Goal: Task Accomplishment & Management: Complete application form

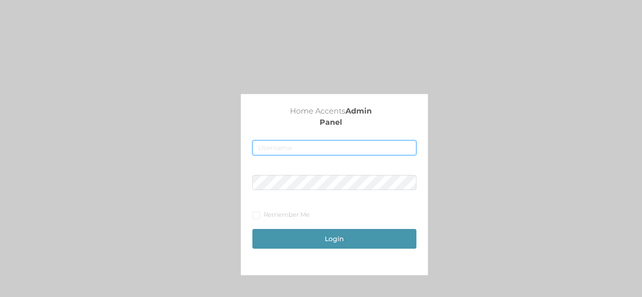
type input "[EMAIL_ADDRESS][DOMAIN_NAME]"
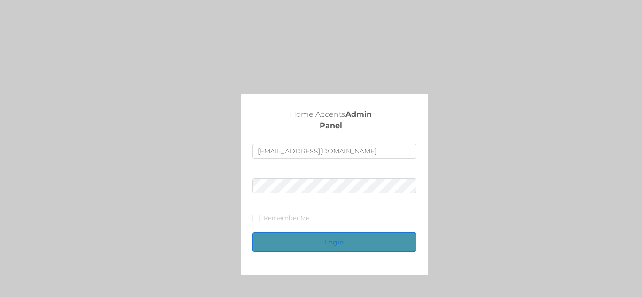
click at [325, 237] on button "Login" at bounding box center [333, 242] width 163 height 20
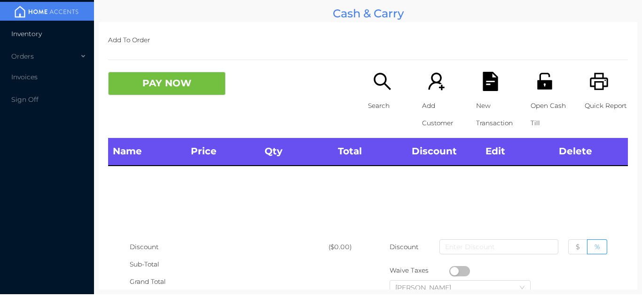
click at [64, 35] on li "Inventory" at bounding box center [47, 33] width 94 height 19
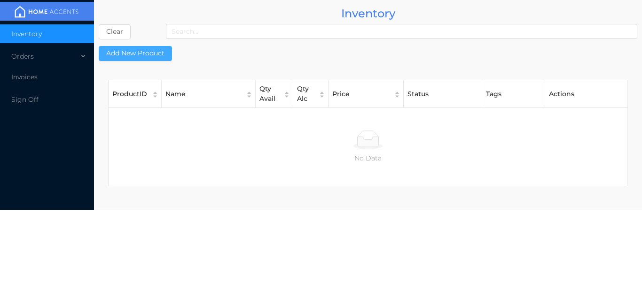
click at [145, 53] on button "Add New Product" at bounding box center [135, 53] width 73 height 15
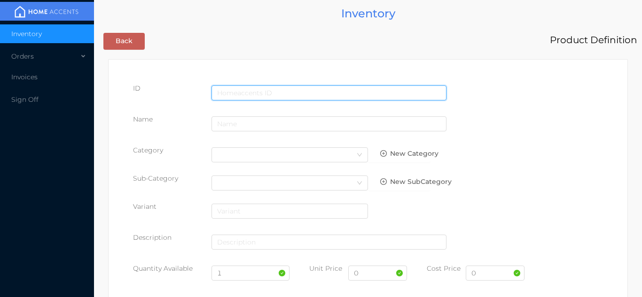
click at [238, 92] on input "text" at bounding box center [328, 92] width 235 height 15
type input "5891800640009"
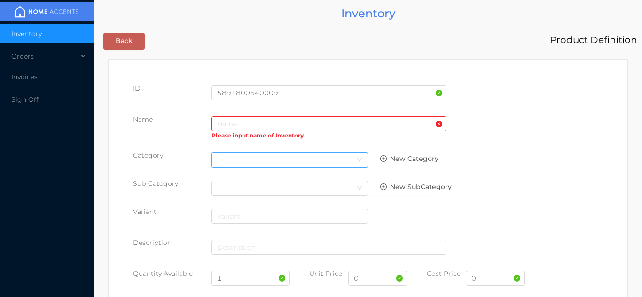
click at [249, 161] on div "Select Category" at bounding box center [289, 160] width 145 height 14
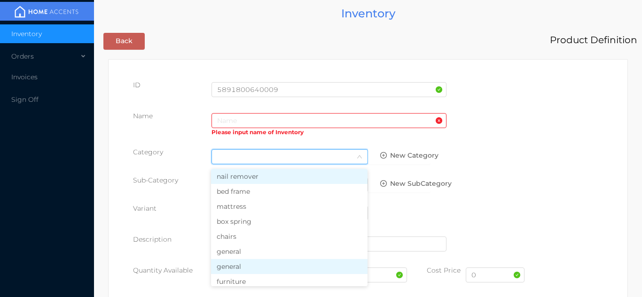
click at [249, 261] on li "general" at bounding box center [289, 266] width 156 height 15
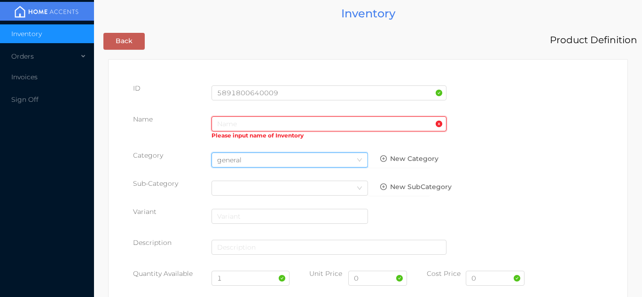
click at [230, 121] on input "text" at bounding box center [328, 123] width 235 height 15
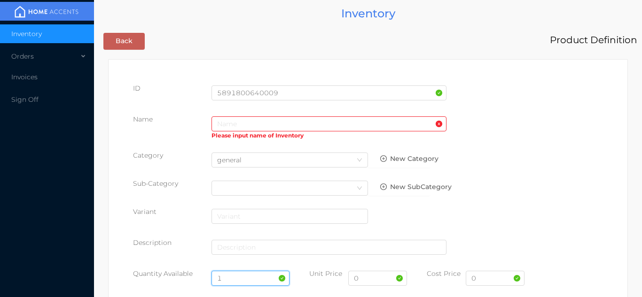
click at [230, 281] on input "1" at bounding box center [250, 278] width 78 height 15
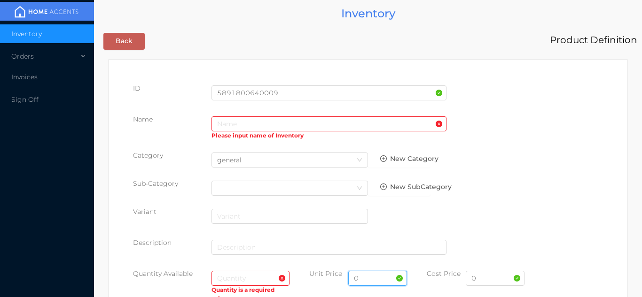
click at [379, 281] on input "0" at bounding box center [377, 278] width 59 height 15
click at [485, 286] on input "0" at bounding box center [494, 278] width 59 height 15
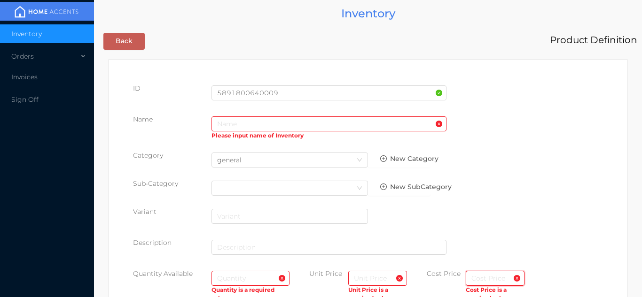
click at [481, 281] on input "text" at bounding box center [494, 278] width 59 height 15
type input "20.00"
click at [379, 279] on input "text" at bounding box center [377, 278] width 59 height 15
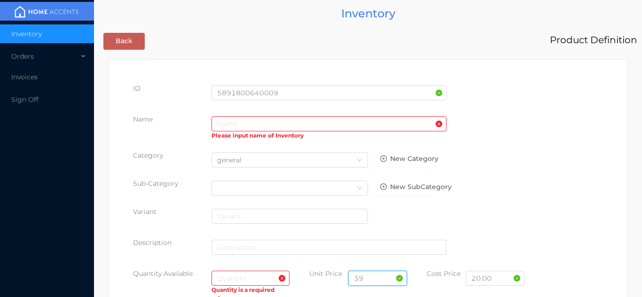
type input "3"
type input "39.99"
click at [233, 281] on input "text" at bounding box center [250, 278] width 78 height 15
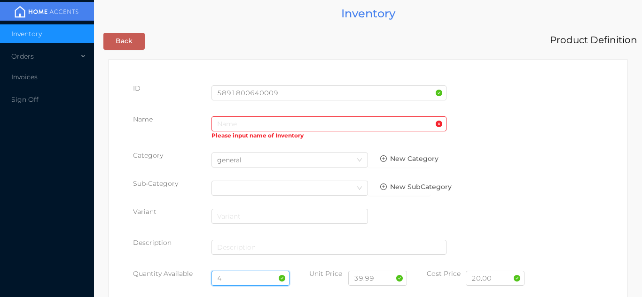
type input "4"
click at [230, 121] on input "text" at bounding box center [328, 123] width 235 height 15
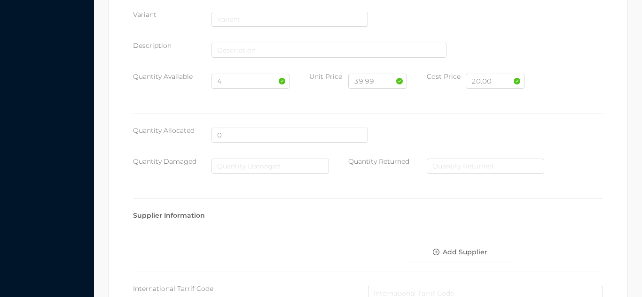
scroll to position [483, 0]
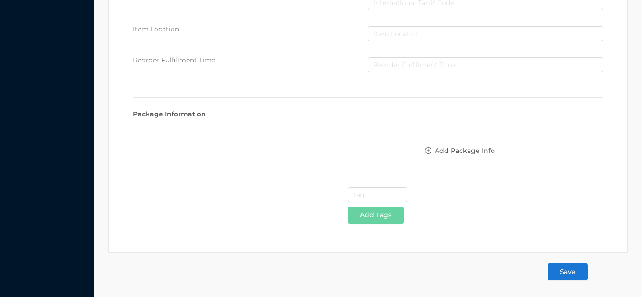
type input "2 Step Ladder,"
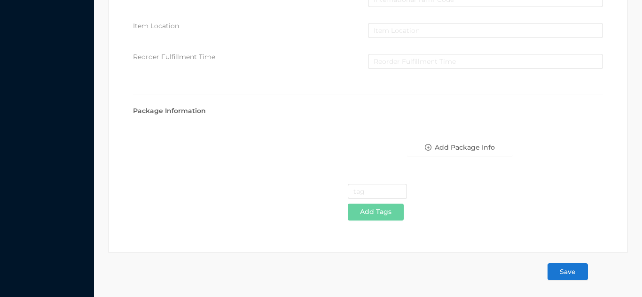
click at [568, 269] on button "Save" at bounding box center [567, 271] width 40 height 17
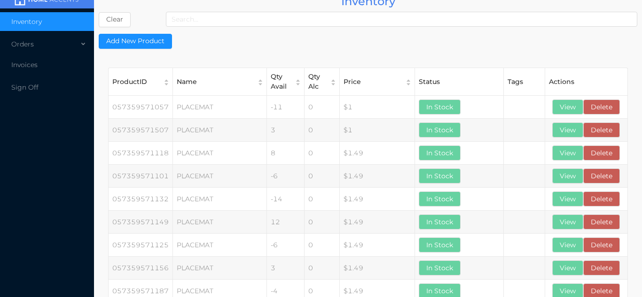
scroll to position [0, 0]
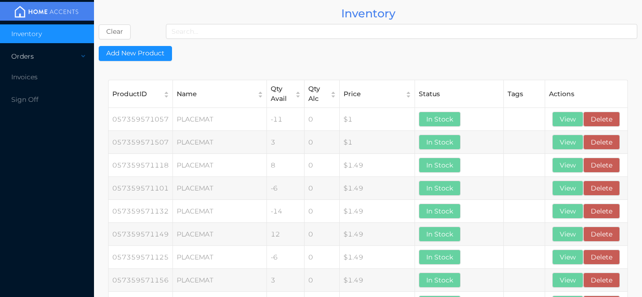
click at [43, 61] on div "Orders" at bounding box center [47, 56] width 94 height 19
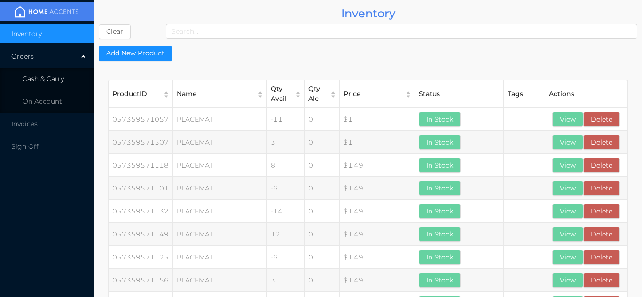
click at [61, 70] on li "Cash & Carry" at bounding box center [47, 79] width 94 height 19
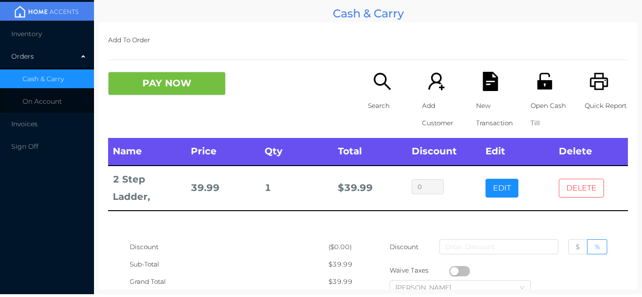
click at [577, 183] on button "DELETE" at bounding box center [580, 188] width 45 height 19
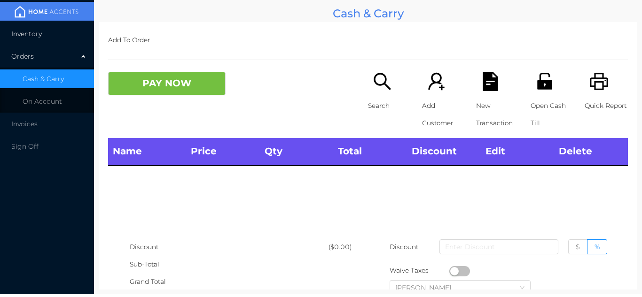
click at [53, 35] on li "Inventory" at bounding box center [47, 33] width 94 height 19
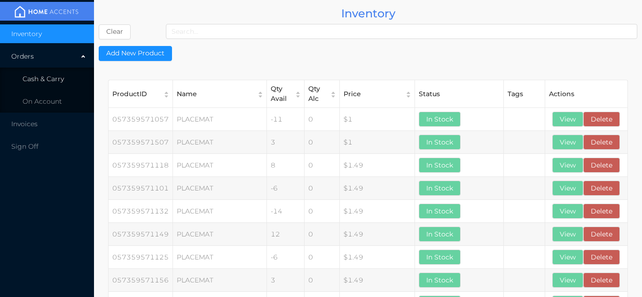
click at [54, 81] on span "Cash & Carry" at bounding box center [43, 79] width 41 height 8
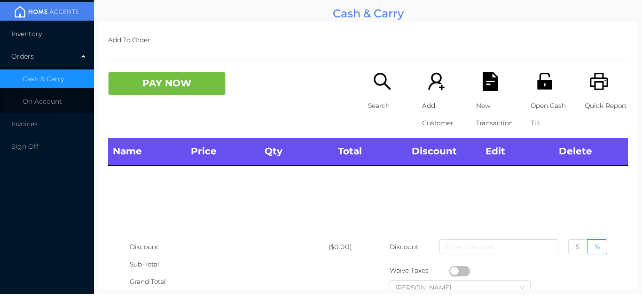
click at [55, 32] on li "Inventory" at bounding box center [47, 33] width 94 height 19
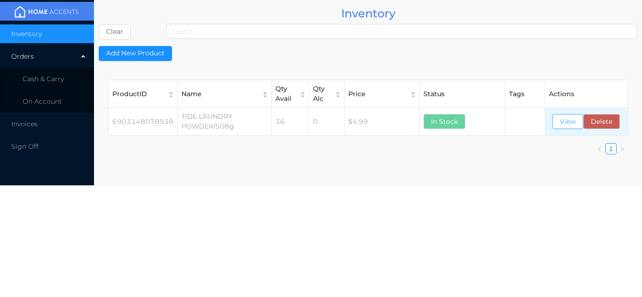
click at [562, 124] on button "View" at bounding box center [567, 121] width 31 height 15
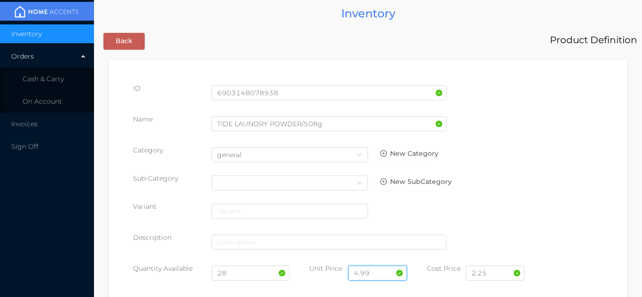
click at [378, 271] on input "4.99" at bounding box center [377, 273] width 59 height 15
click at [246, 270] on input "28" at bounding box center [250, 273] width 78 height 15
type input "2"
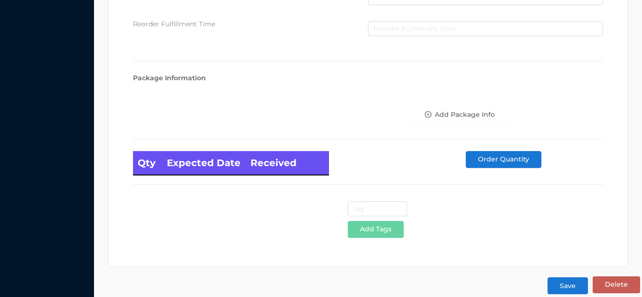
scroll to position [533, 0]
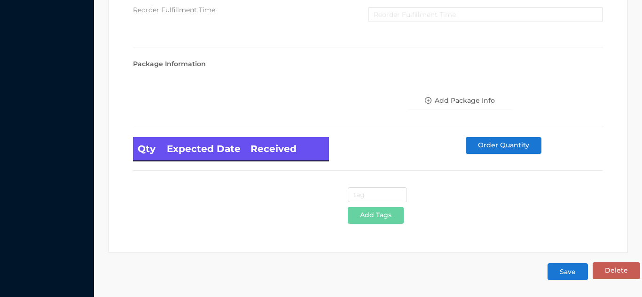
type input "64"
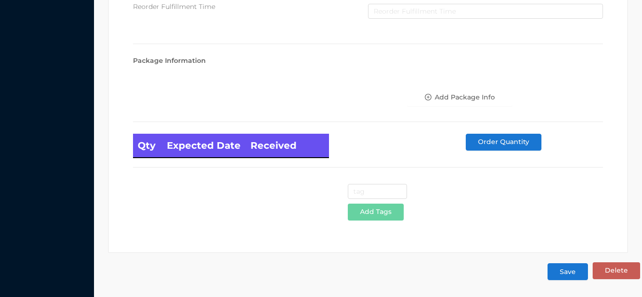
click at [565, 274] on button "Save" at bounding box center [567, 271] width 40 height 17
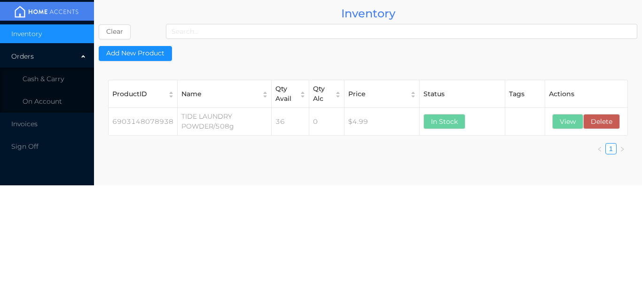
scroll to position [0, 0]
click at [62, 78] on span "Cash & Carry" at bounding box center [43, 79] width 41 height 8
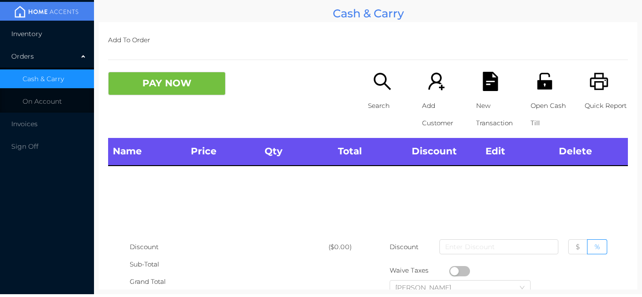
click at [60, 27] on li "Inventory" at bounding box center [47, 33] width 94 height 19
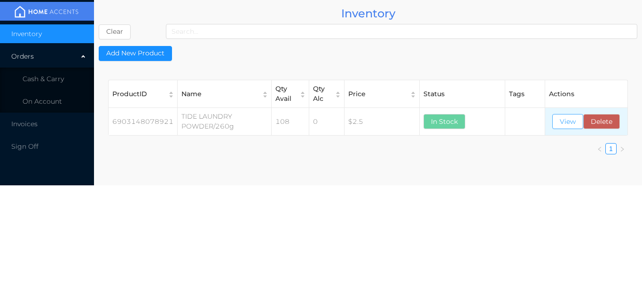
click at [565, 116] on button "View" at bounding box center [567, 121] width 31 height 15
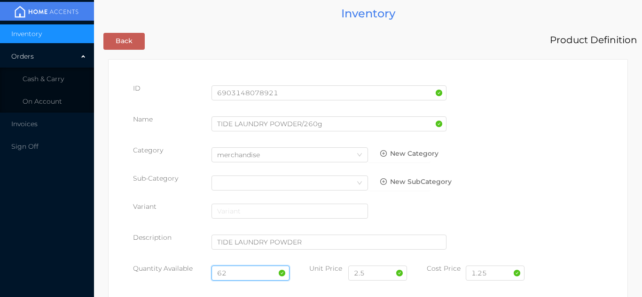
click at [243, 269] on input "62" at bounding box center [250, 273] width 78 height 15
type input "6"
type input "102"
click at [370, 270] on input "2.5" at bounding box center [377, 273] width 59 height 15
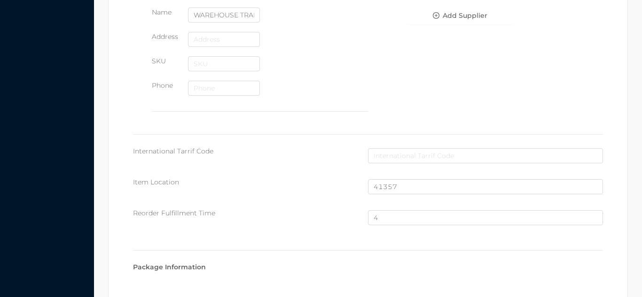
scroll to position [632, 0]
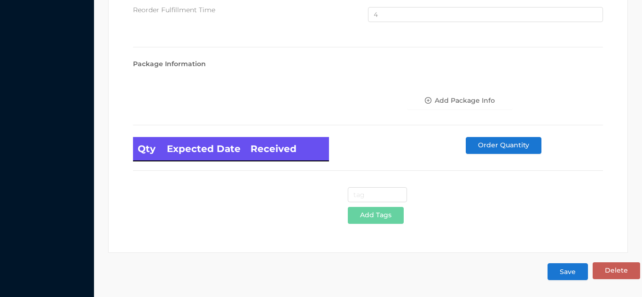
type input "2.50"
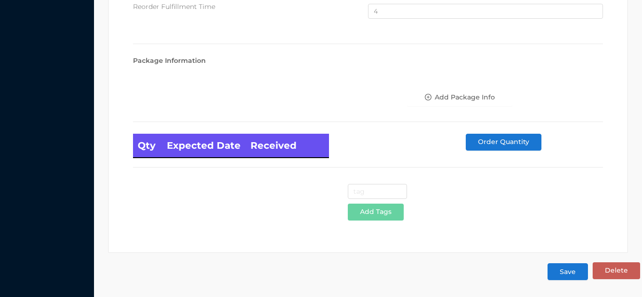
click at [572, 267] on button "Save" at bounding box center [567, 271] width 40 height 17
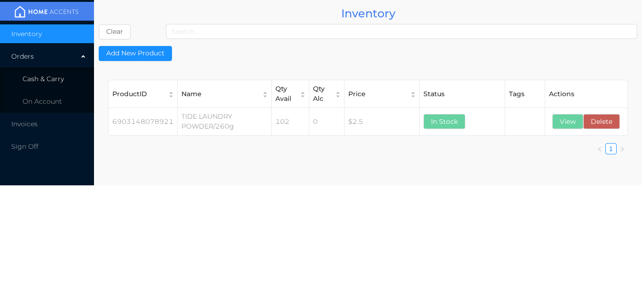
click at [73, 77] on li "Cash & Carry" at bounding box center [47, 79] width 94 height 19
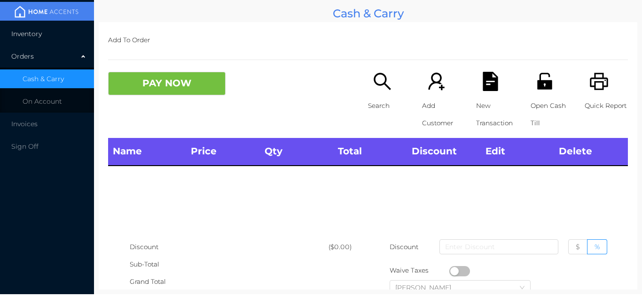
click at [59, 41] on li "Inventory" at bounding box center [47, 33] width 94 height 19
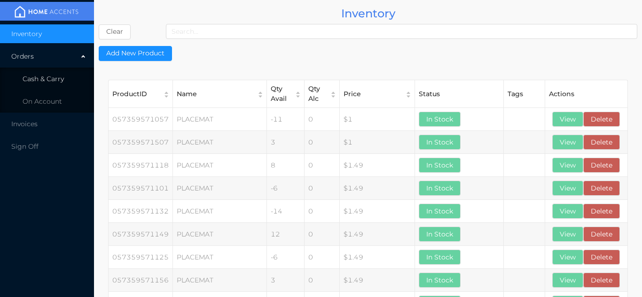
click at [77, 86] on li "Cash & Carry" at bounding box center [47, 79] width 94 height 19
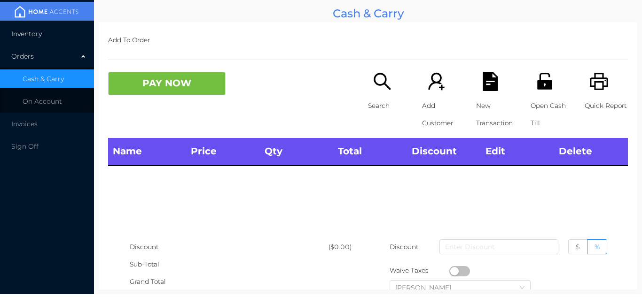
click at [59, 34] on li "Inventory" at bounding box center [47, 33] width 94 height 19
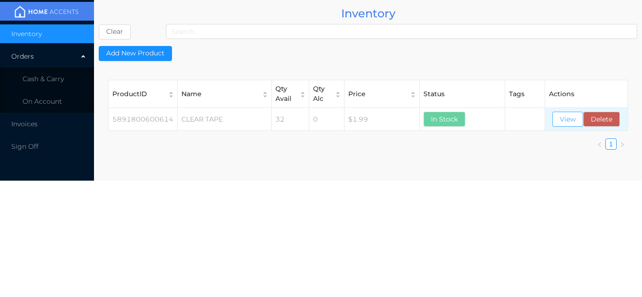
click at [571, 116] on button "View" at bounding box center [567, 119] width 31 height 15
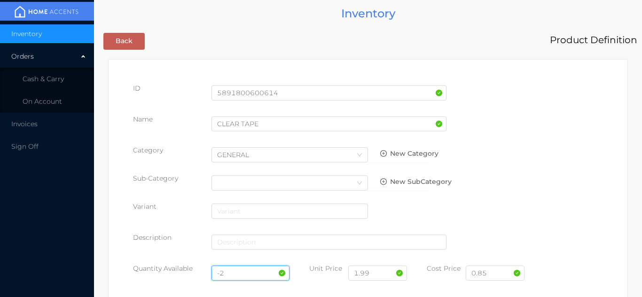
click at [241, 266] on input "-2" at bounding box center [250, 273] width 78 height 15
type input "-"
type input "50"
click at [502, 274] on input "0.85" at bounding box center [494, 273] width 59 height 15
type input "0.80"
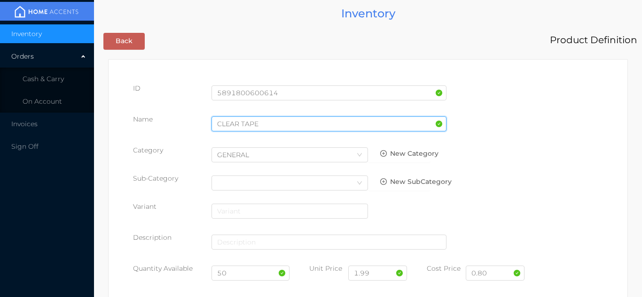
click at [265, 125] on input "CLEAR TAPE" at bounding box center [328, 123] width 235 height 15
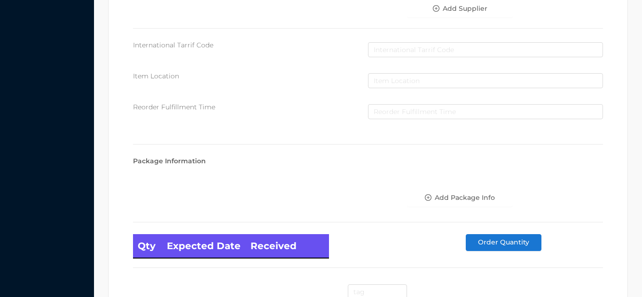
scroll to position [533, 0]
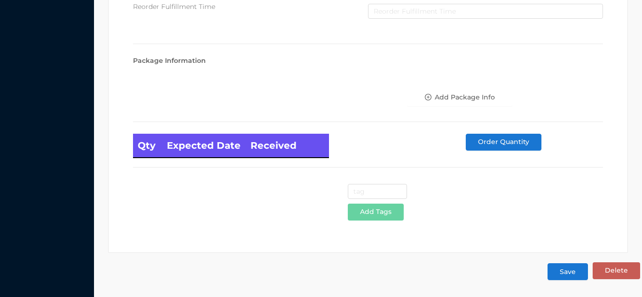
click at [572, 276] on button "Save" at bounding box center [567, 271] width 40 height 17
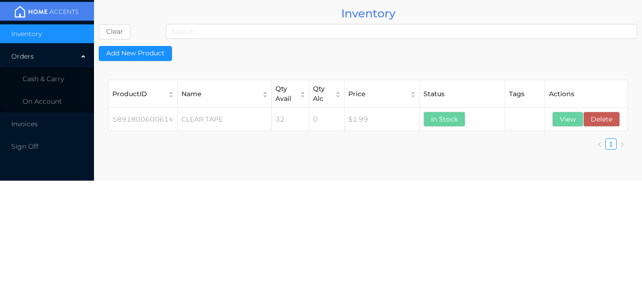
scroll to position [0, 0]
click at [75, 86] on li "Cash & Carry" at bounding box center [47, 79] width 94 height 19
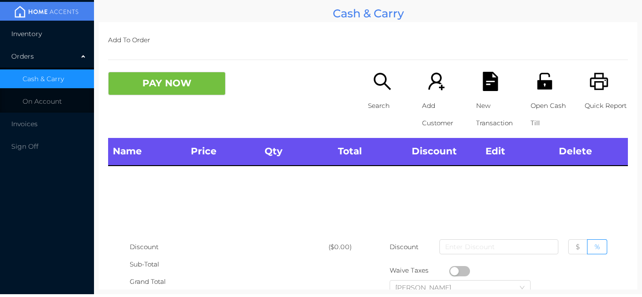
click at [69, 25] on li "Inventory" at bounding box center [47, 33] width 94 height 19
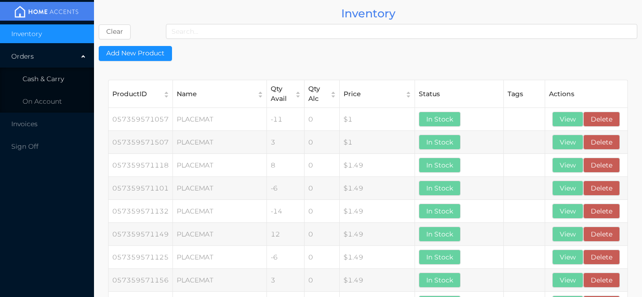
click at [63, 78] on span "Cash & Carry" at bounding box center [43, 79] width 41 height 8
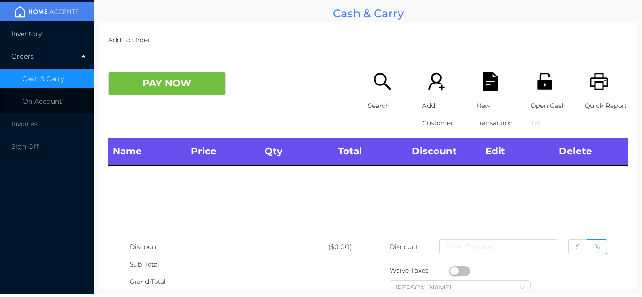
click at [55, 37] on li "Inventory" at bounding box center [47, 33] width 94 height 19
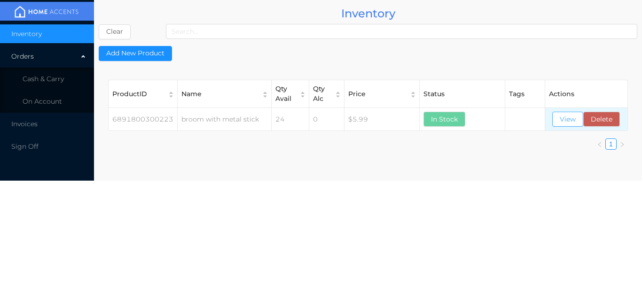
click at [562, 120] on button "View" at bounding box center [567, 119] width 31 height 15
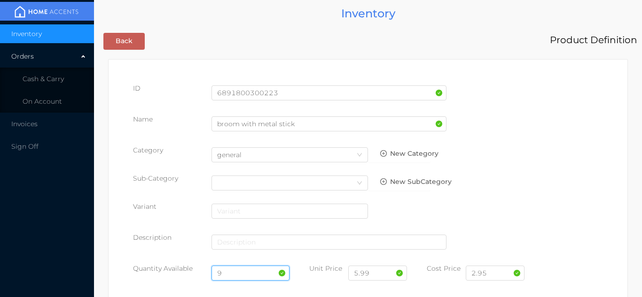
click at [236, 271] on input "9" at bounding box center [250, 273] width 78 height 15
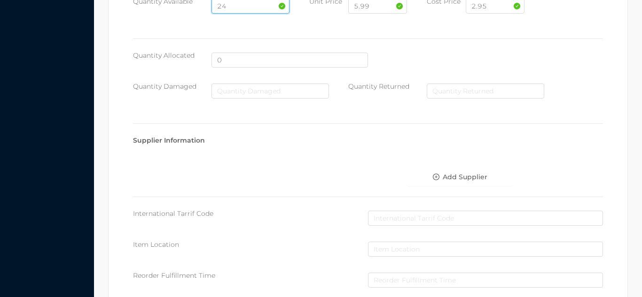
scroll to position [533, 0]
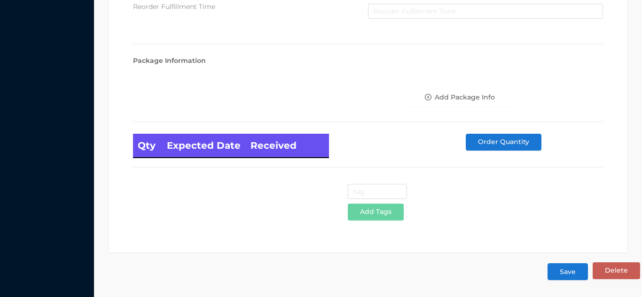
type input "24"
click at [568, 273] on button "Save" at bounding box center [567, 271] width 40 height 17
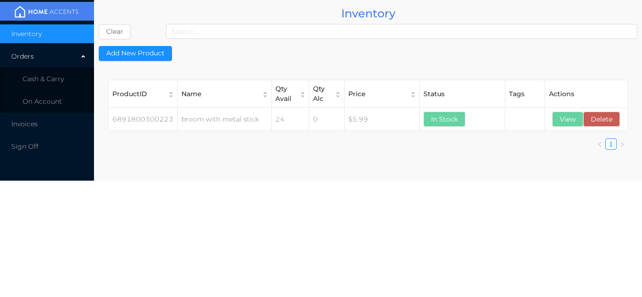
scroll to position [0, 0]
click at [568, 123] on button "View" at bounding box center [567, 119] width 31 height 15
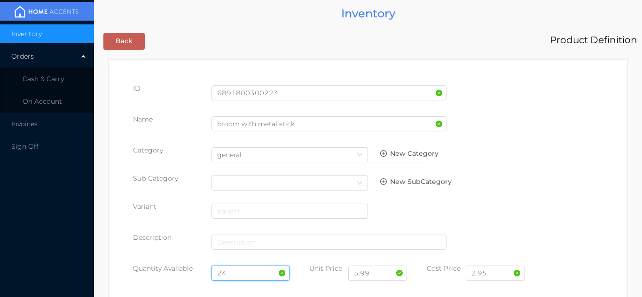
click at [241, 272] on input "24" at bounding box center [250, 273] width 78 height 15
click at [496, 275] on input "2.95" at bounding box center [494, 273] width 59 height 15
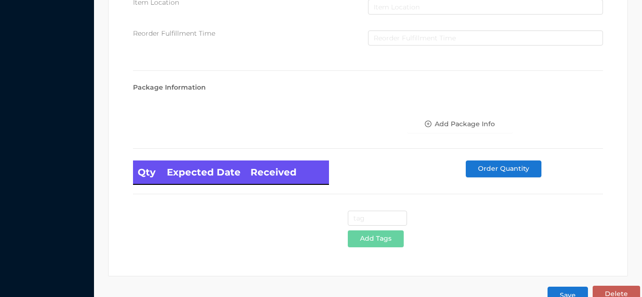
scroll to position [533, 0]
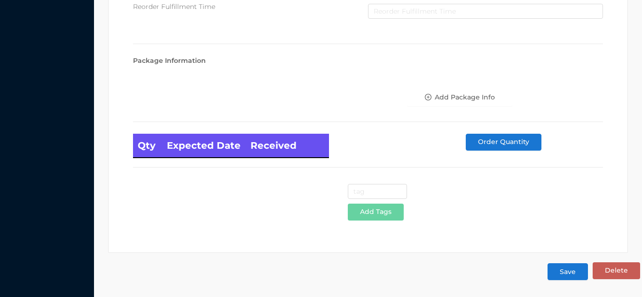
click at [569, 271] on button "Save" at bounding box center [567, 271] width 40 height 17
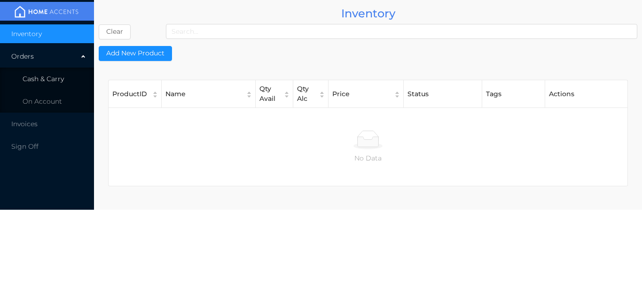
click at [71, 75] on li "Cash & Carry" at bounding box center [47, 79] width 94 height 19
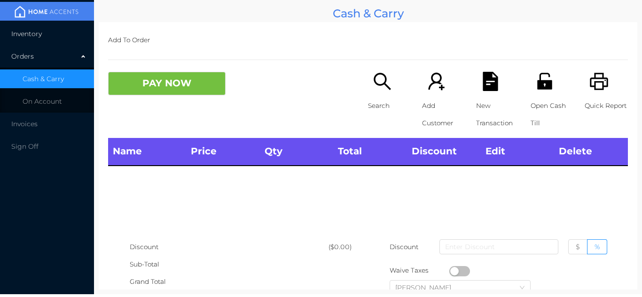
click at [77, 33] on li "Inventory" at bounding box center [47, 33] width 94 height 19
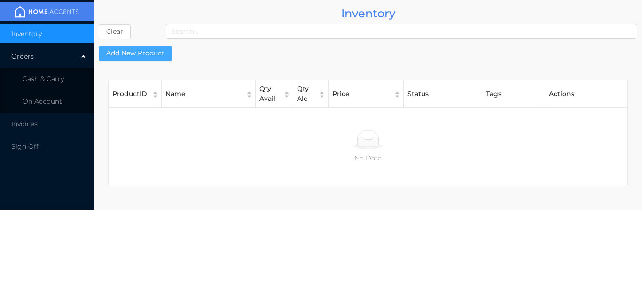
click at [159, 58] on button "Add New Product" at bounding box center [135, 53] width 73 height 15
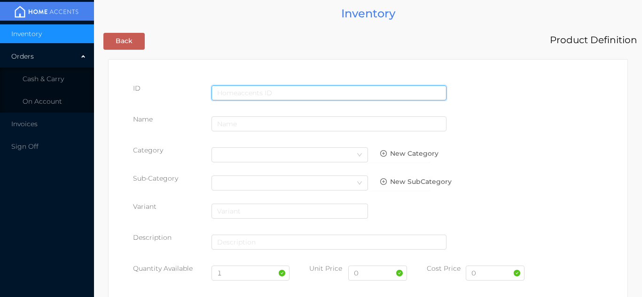
click at [240, 93] on input "text" at bounding box center [328, 92] width 235 height 15
type input "6924565912179"
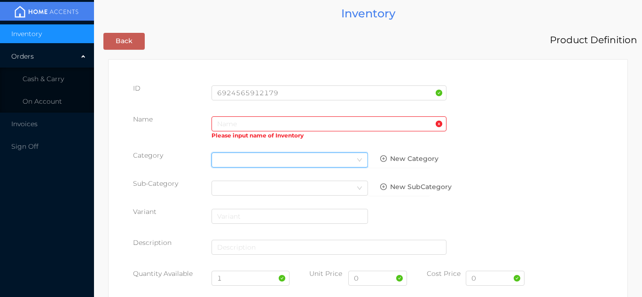
click at [221, 158] on div "Select Category" at bounding box center [289, 160] width 145 height 14
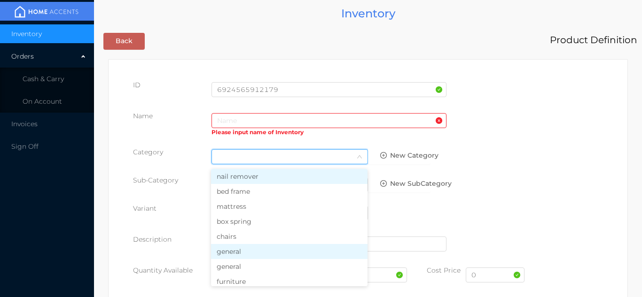
click at [235, 258] on li "general" at bounding box center [289, 251] width 156 height 15
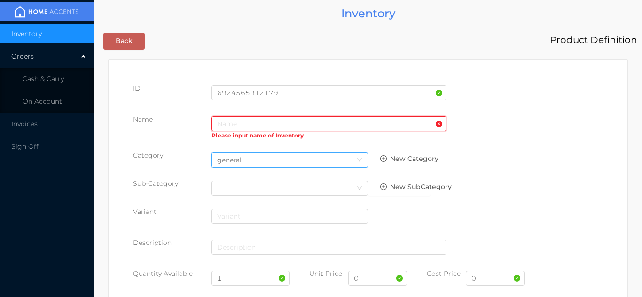
click at [232, 118] on input "text" at bounding box center [328, 123] width 235 height 15
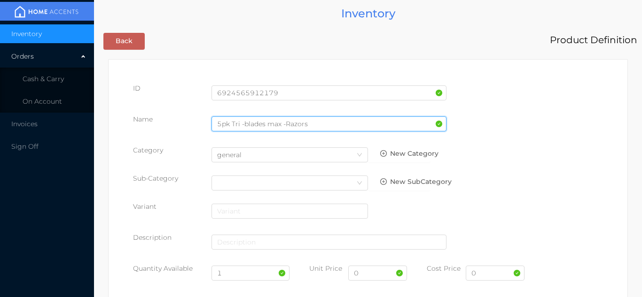
click at [228, 128] on input "5pk Tri -blades max -Razors" at bounding box center [328, 123] width 235 height 15
type input "5Pk Tri -blades max -Razors"
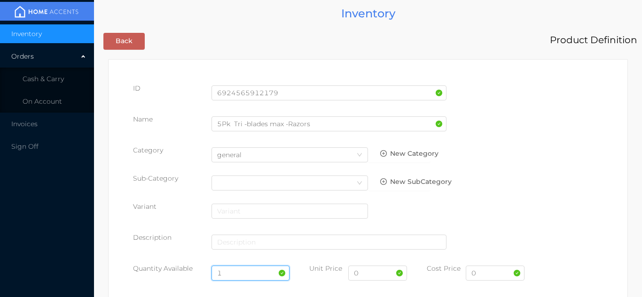
click at [234, 270] on input "1" at bounding box center [250, 273] width 78 height 15
type input "20"
click at [507, 274] on input "0" at bounding box center [494, 273] width 59 height 15
type input "0.95"
click at [385, 277] on input "0" at bounding box center [377, 273] width 59 height 15
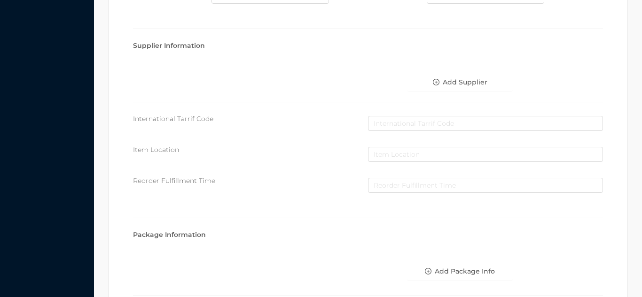
scroll to position [483, 0]
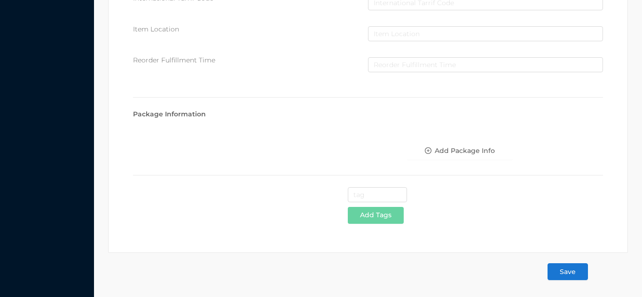
type input "1.99"
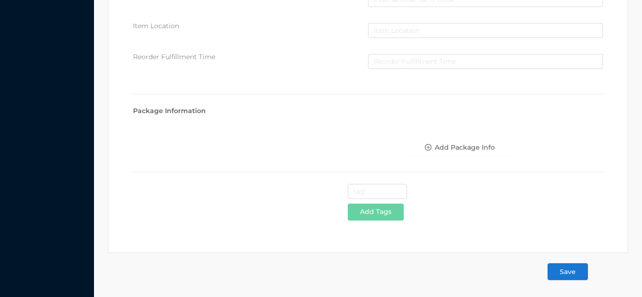
click at [565, 274] on button "Save" at bounding box center [567, 271] width 40 height 17
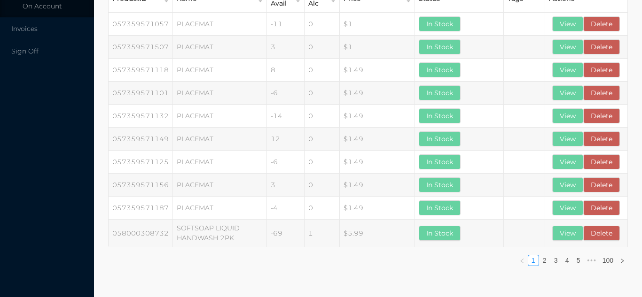
scroll to position [0, 0]
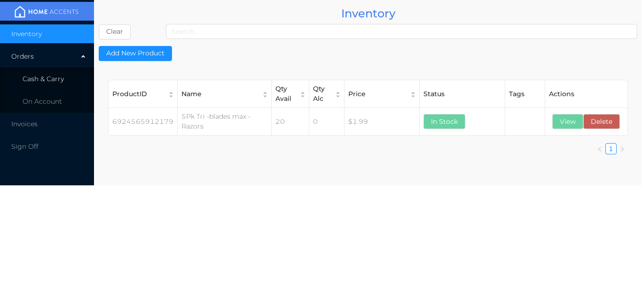
click at [52, 79] on span "Cash & Carry" at bounding box center [43, 79] width 41 height 8
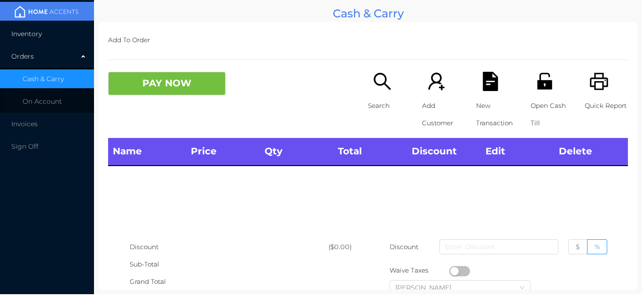
click at [47, 34] on li "Inventory" at bounding box center [47, 33] width 94 height 19
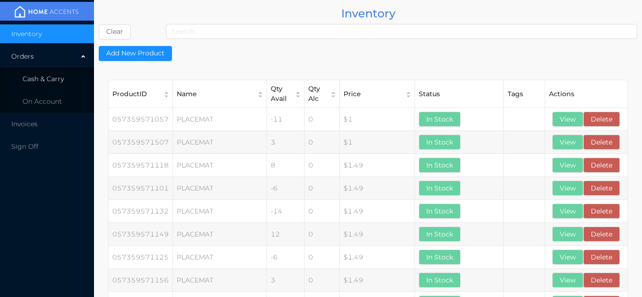
click at [62, 71] on li "Cash & Carry" at bounding box center [47, 79] width 94 height 19
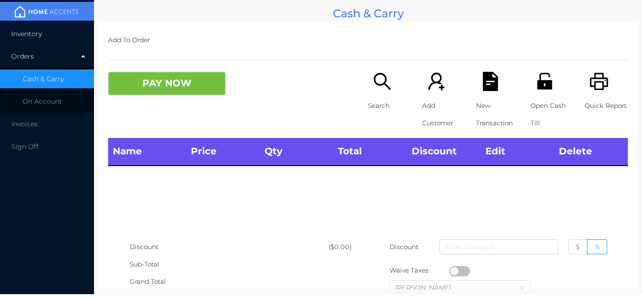
click at [55, 31] on li "Inventory" at bounding box center [47, 33] width 94 height 19
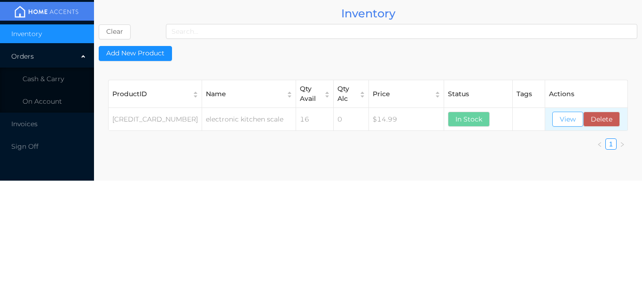
click at [572, 126] on button "View" at bounding box center [567, 119] width 31 height 15
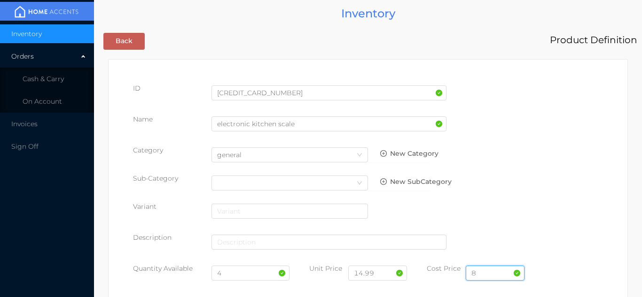
click at [490, 273] on input "8" at bounding box center [494, 273] width 59 height 15
type input "8.00"
click at [252, 273] on input "4" at bounding box center [250, 273] width 78 height 15
type input "1"
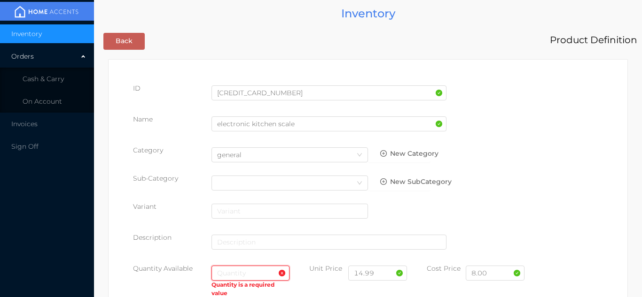
type input "6"
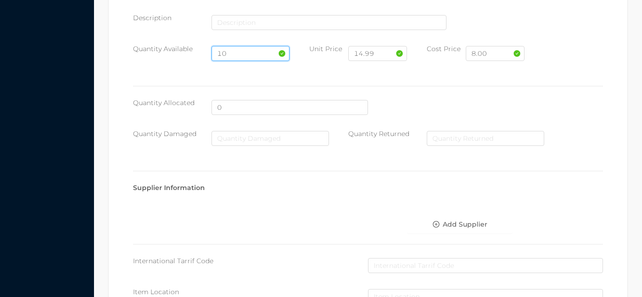
scroll to position [533, 0]
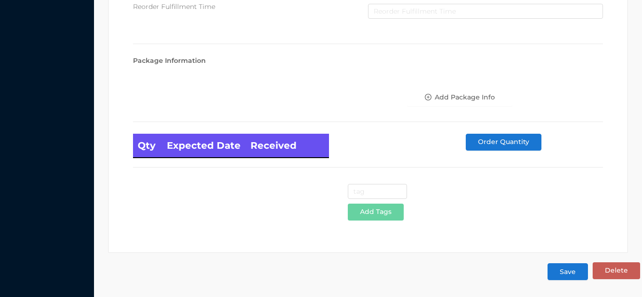
type input "10"
click at [569, 270] on button "Save" at bounding box center [567, 271] width 40 height 17
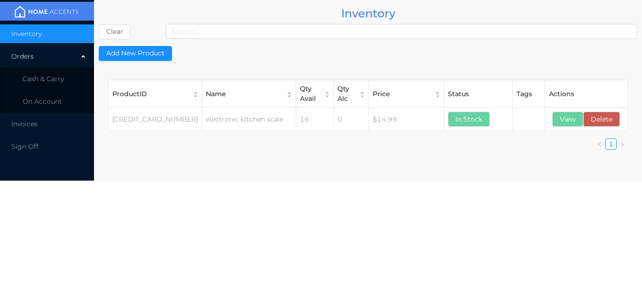
scroll to position [0, 0]
click at [64, 78] on li "Cash & Carry" at bounding box center [47, 79] width 94 height 19
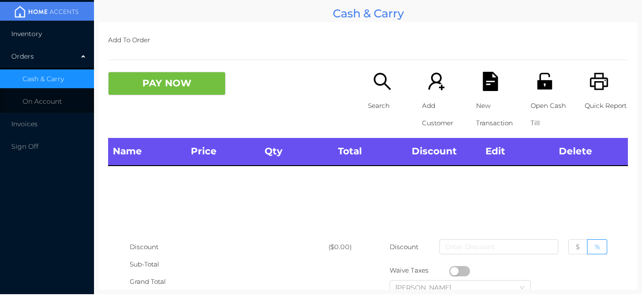
click at [53, 32] on li "Inventory" at bounding box center [47, 33] width 94 height 19
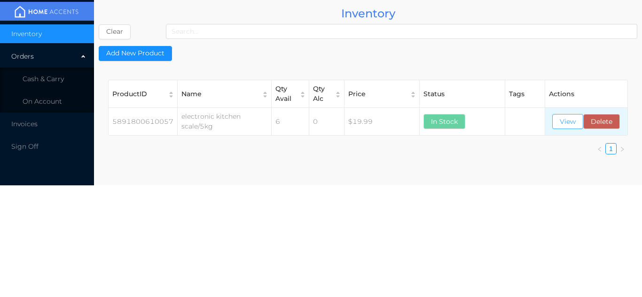
click at [567, 122] on button "View" at bounding box center [567, 121] width 31 height 15
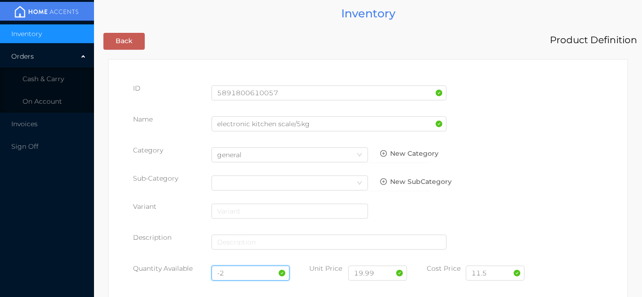
click at [232, 271] on input "-2" at bounding box center [250, 273] width 78 height 15
type input "-"
type input "6"
click at [495, 276] on input "11.5" at bounding box center [494, 273] width 59 height 15
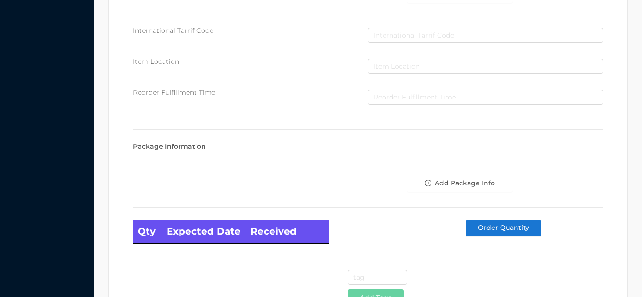
scroll to position [533, 0]
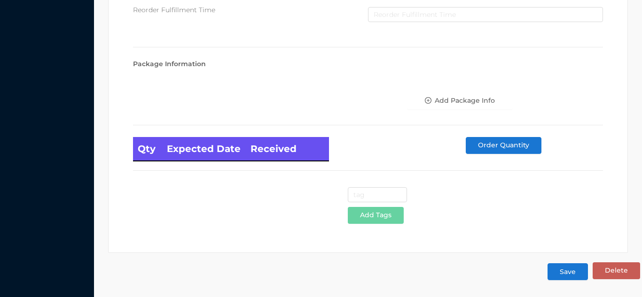
type input "11.50"
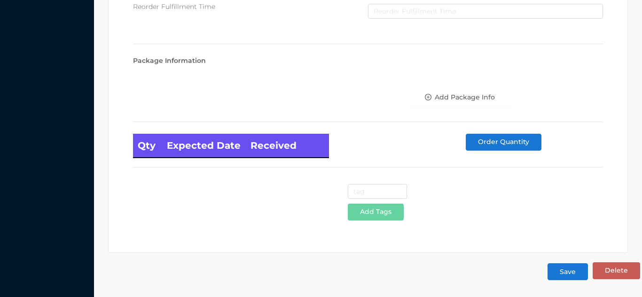
click at [564, 270] on button "Save" at bounding box center [567, 271] width 40 height 17
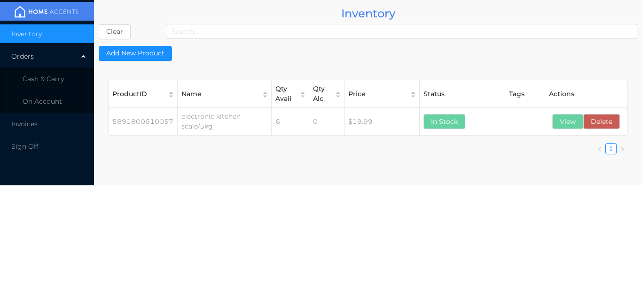
scroll to position [0, 0]
click at [70, 85] on li "Cash & Carry" at bounding box center [47, 79] width 94 height 19
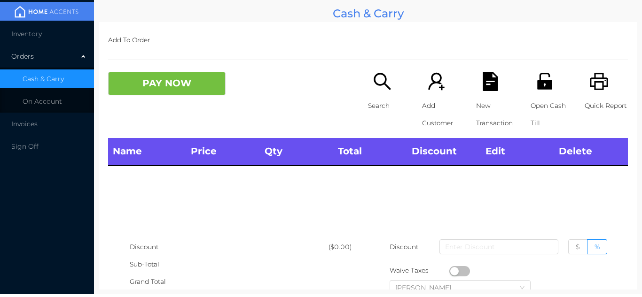
click at [70, 27] on li "Inventory" at bounding box center [47, 33] width 94 height 19
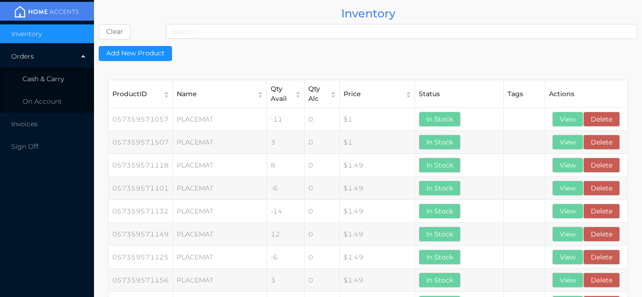
click at [54, 84] on li "Cash & Carry" at bounding box center [47, 79] width 94 height 19
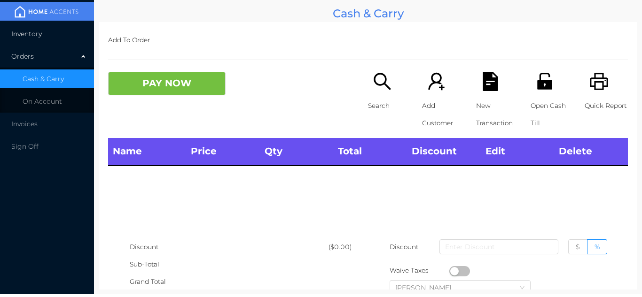
click at [76, 26] on li "Inventory" at bounding box center [47, 33] width 94 height 19
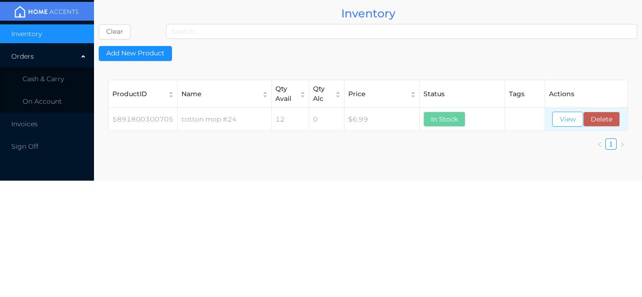
click at [564, 122] on button "View" at bounding box center [567, 119] width 31 height 15
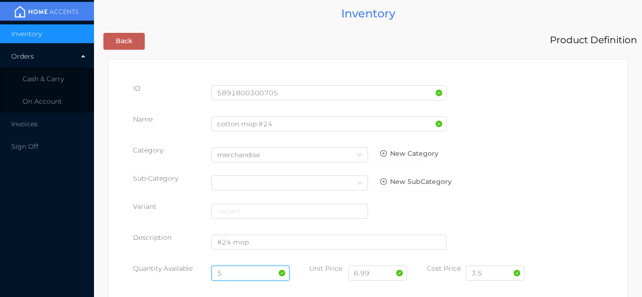
click at [241, 271] on input "5" at bounding box center [250, 273] width 78 height 15
type input "17"
click at [495, 275] on input "3.5" at bounding box center [494, 273] width 59 height 15
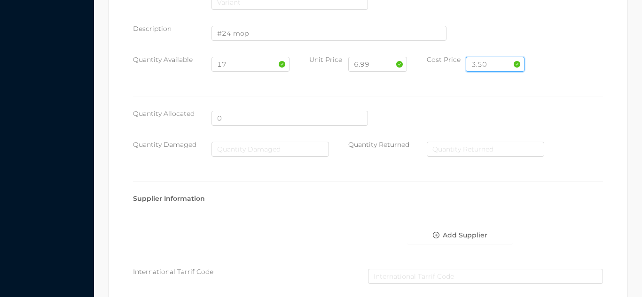
scroll to position [533, 0]
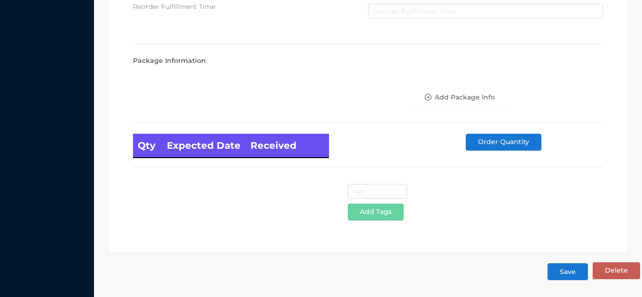
type input "3.50"
click at [570, 270] on button "Save" at bounding box center [567, 271] width 40 height 17
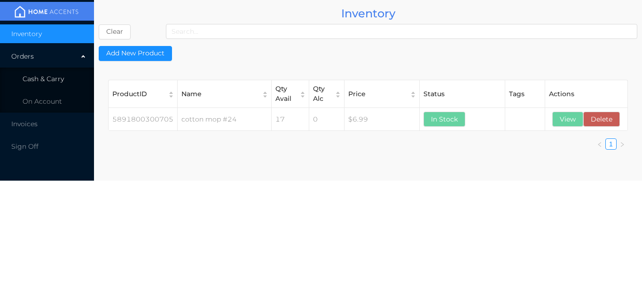
click at [67, 81] on li "Cash & Carry" at bounding box center [47, 79] width 94 height 19
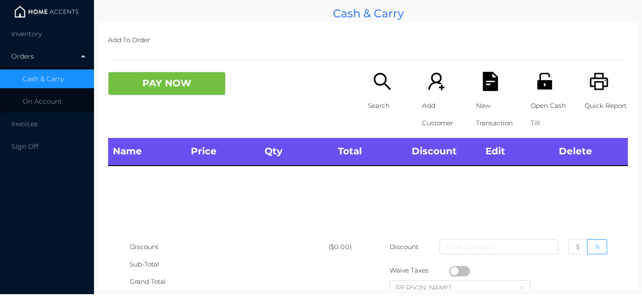
click at [65, 19] on img at bounding box center [46, 12] width 70 height 14
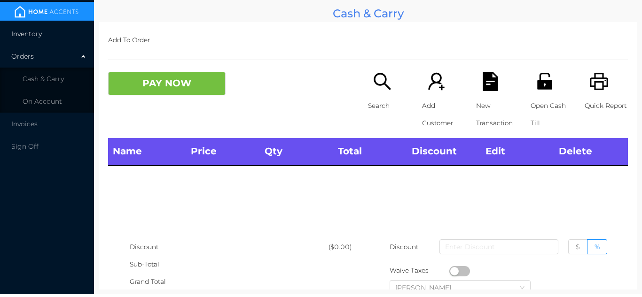
click at [59, 38] on li "Inventory" at bounding box center [47, 33] width 94 height 19
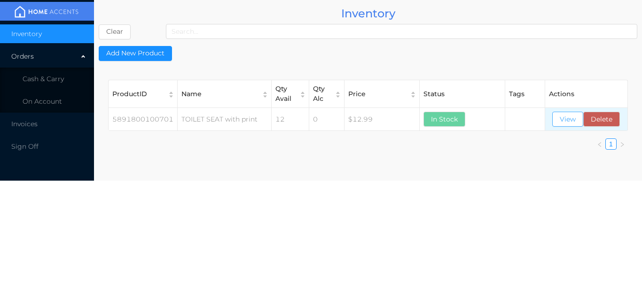
click at [570, 118] on button "View" at bounding box center [567, 119] width 31 height 15
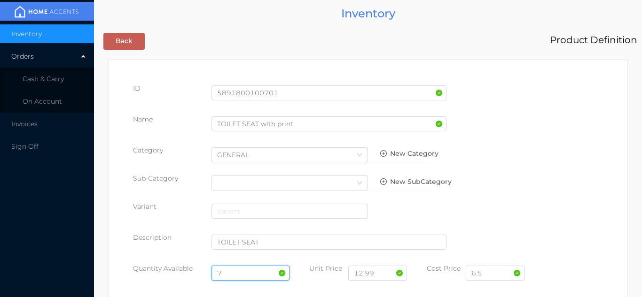
click at [242, 272] on input "7" at bounding box center [250, 273] width 78 height 15
type input "19"
click at [496, 277] on input "6.5" at bounding box center [494, 273] width 59 height 15
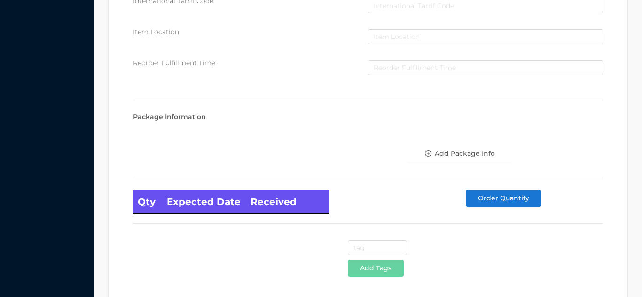
scroll to position [533, 0]
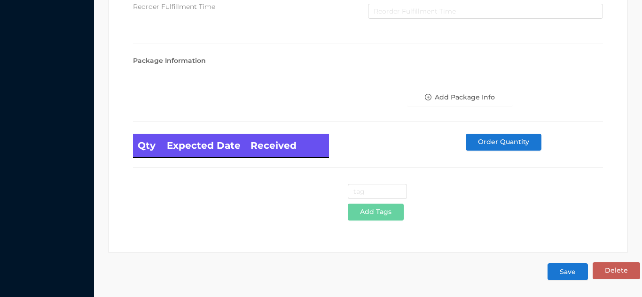
type input "6.50"
click at [566, 273] on button "Save" at bounding box center [567, 271] width 40 height 17
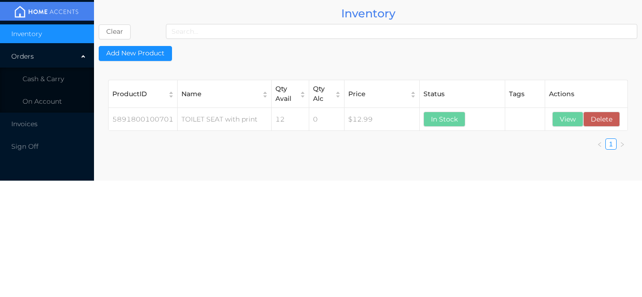
scroll to position [0, 0]
click at [74, 74] on li "Cash & Carry" at bounding box center [47, 79] width 94 height 19
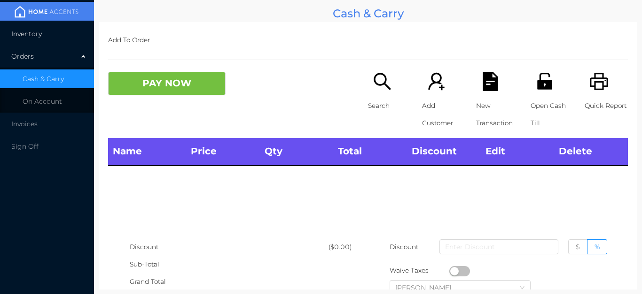
click at [62, 38] on li "Inventory" at bounding box center [47, 33] width 94 height 19
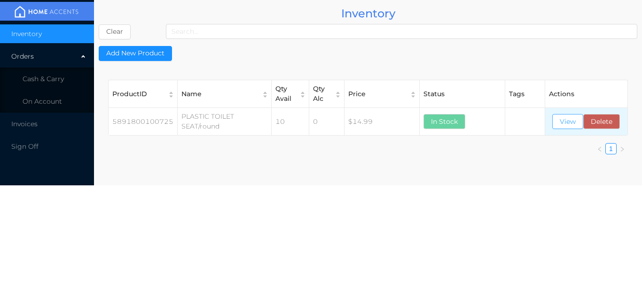
click at [567, 128] on button "View" at bounding box center [567, 121] width 31 height 15
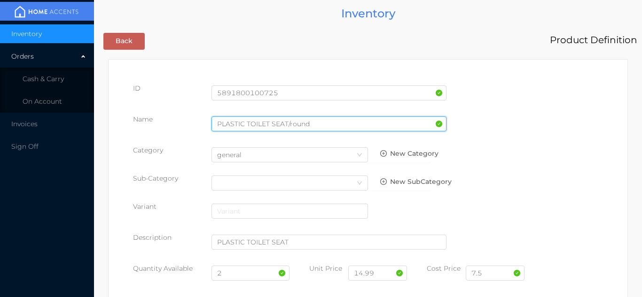
click at [315, 124] on input "PLASTIC TOILET SEAT/round" at bounding box center [328, 123] width 235 height 15
type input "PLASTIC TOILET SEAT/round-white"
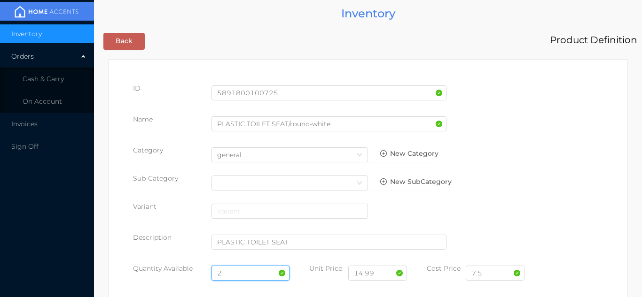
click at [241, 277] on input "2" at bounding box center [250, 273] width 78 height 15
type input "12"
click at [502, 275] on input "7.5" at bounding box center [494, 273] width 59 height 15
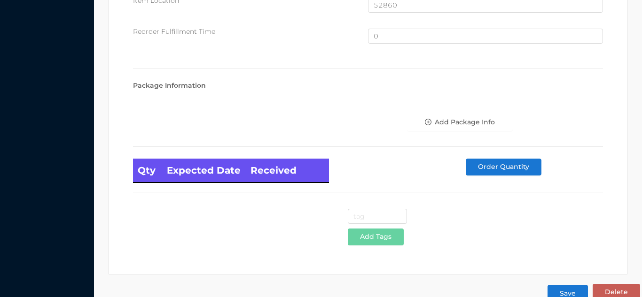
scroll to position [632, 0]
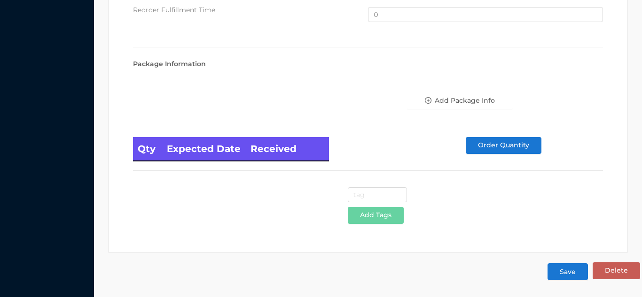
type input "7.50"
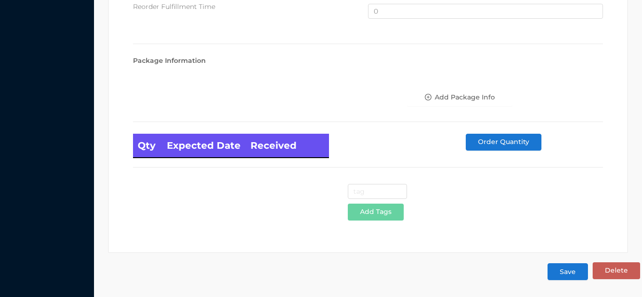
click at [568, 271] on button "Save" at bounding box center [567, 271] width 40 height 17
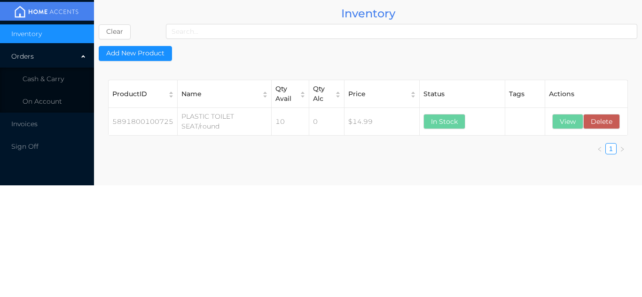
scroll to position [0, 0]
click at [75, 79] on li "Cash & Carry" at bounding box center [47, 79] width 94 height 19
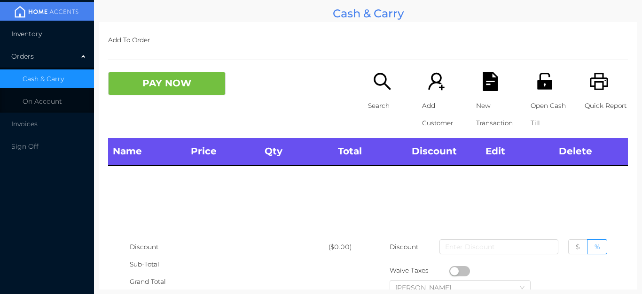
click at [65, 39] on li "Inventory" at bounding box center [47, 33] width 94 height 19
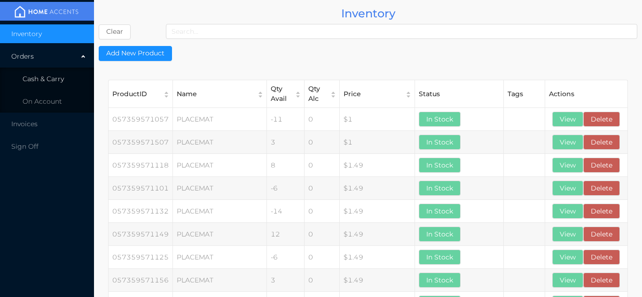
click at [61, 86] on li "Cash & Carry" at bounding box center [47, 79] width 94 height 19
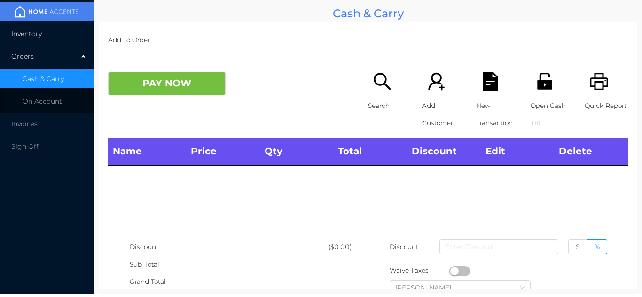
click at [55, 35] on li "Inventory" at bounding box center [47, 33] width 94 height 19
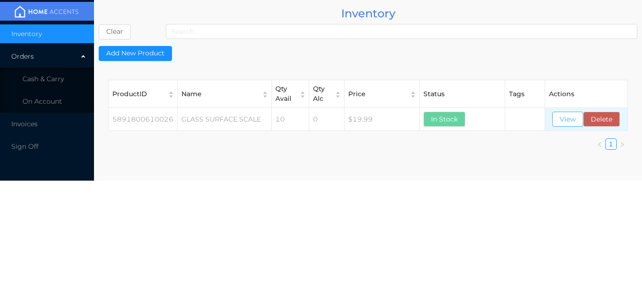
click at [562, 116] on button "View" at bounding box center [567, 119] width 31 height 15
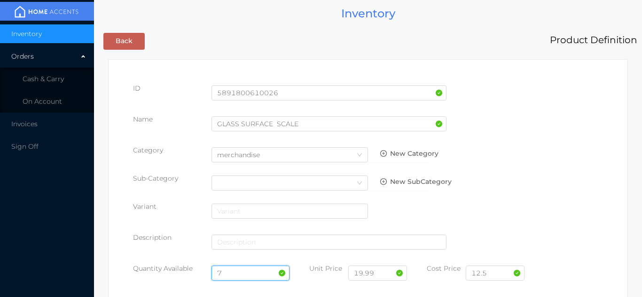
click at [248, 266] on input "7" at bounding box center [250, 273] width 78 height 15
type input "8"
click at [502, 275] on input "12.5" at bounding box center [494, 273] width 59 height 15
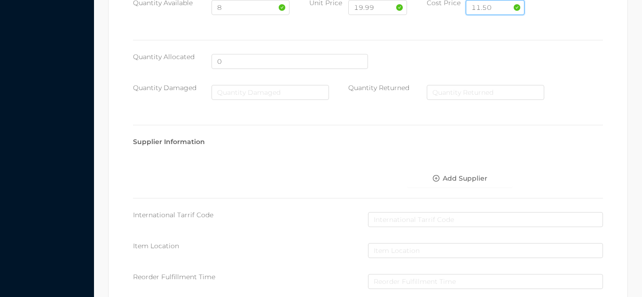
scroll to position [533, 0]
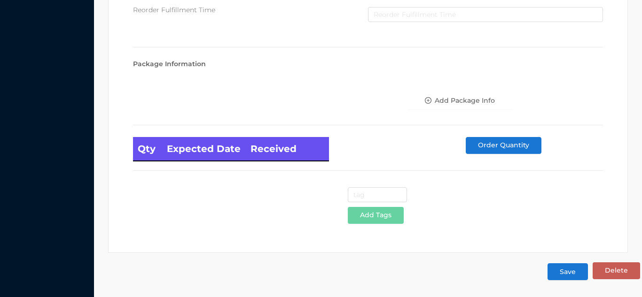
type input "11.50"
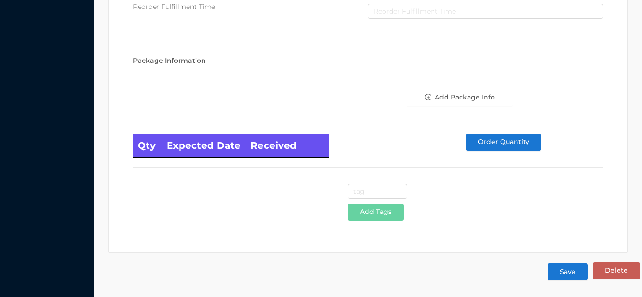
click at [565, 272] on button "Save" at bounding box center [567, 271] width 40 height 17
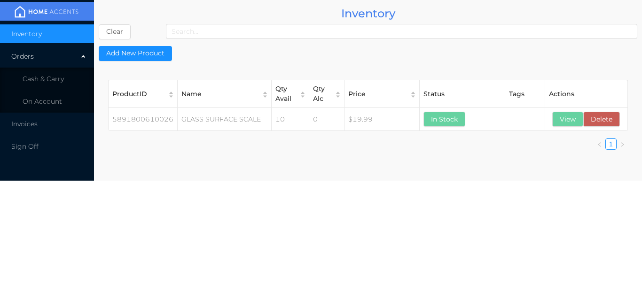
scroll to position [0, 0]
click at [568, 120] on button "View" at bounding box center [567, 119] width 31 height 15
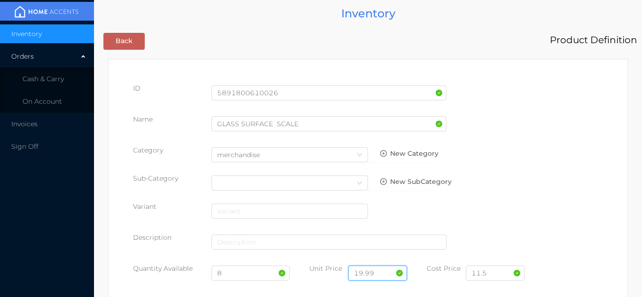
click at [381, 267] on input "19.99" at bounding box center [377, 273] width 59 height 15
type input "1"
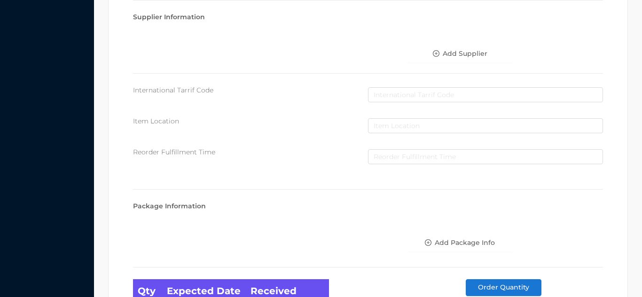
scroll to position [533, 0]
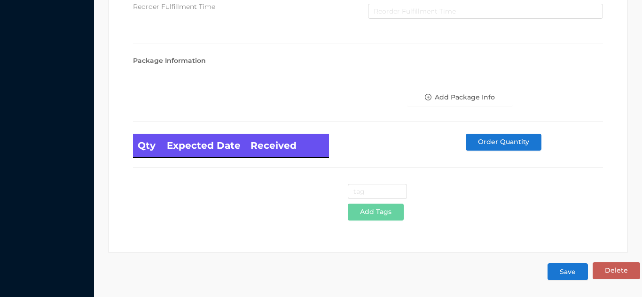
type input "21.99"
click at [560, 272] on button "Save" at bounding box center [567, 271] width 40 height 17
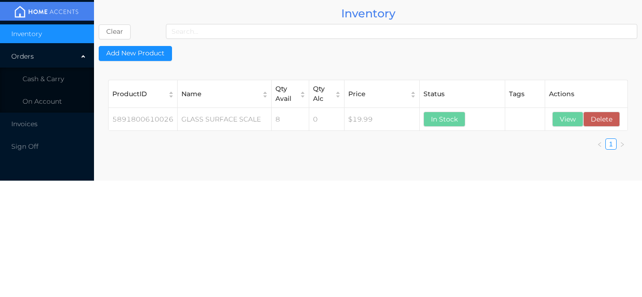
click at [60, 78] on span "Cash & Carry" at bounding box center [43, 79] width 41 height 8
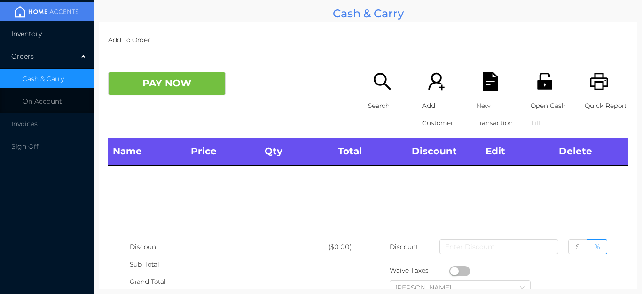
click at [57, 32] on li "Inventory" at bounding box center [47, 33] width 94 height 19
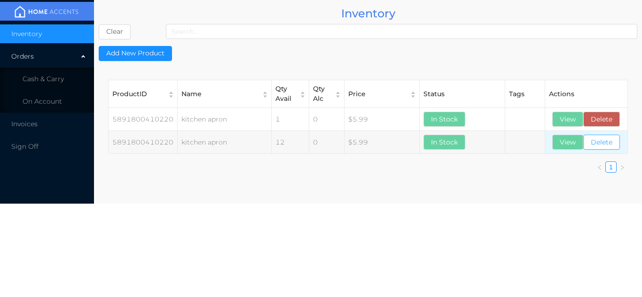
click at [605, 146] on button "Delete" at bounding box center [601, 142] width 37 height 15
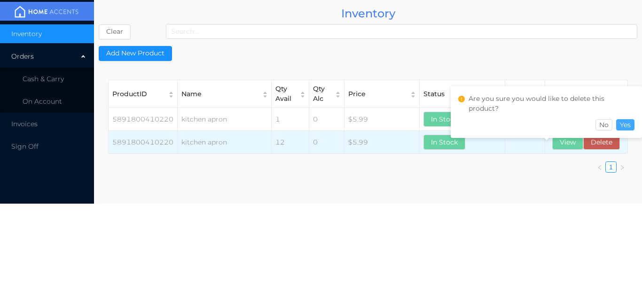
click at [626, 123] on button "Yes" at bounding box center [625, 124] width 18 height 11
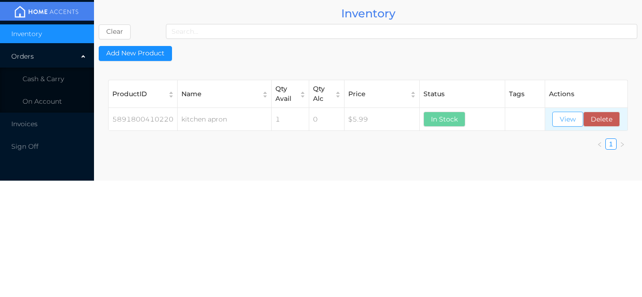
click at [572, 119] on button "View" at bounding box center [567, 119] width 31 height 15
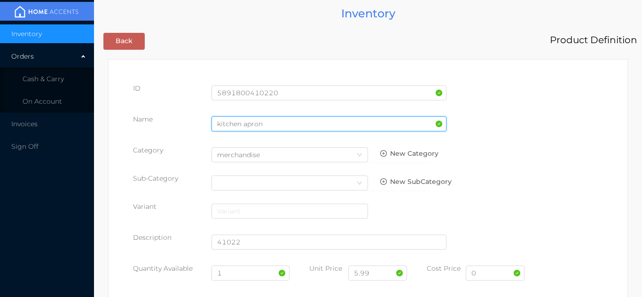
click at [269, 121] on input "kitchen apron" at bounding box center [328, 123] width 235 height 15
type input "kitchen apron/black"
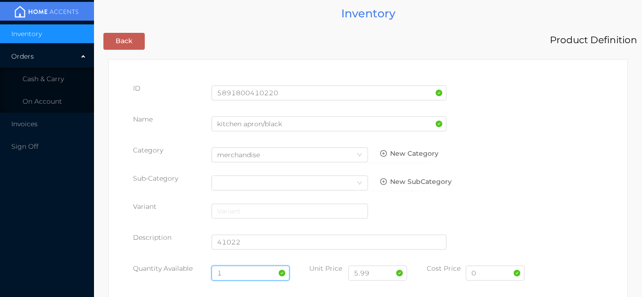
click at [239, 275] on input "1" at bounding box center [250, 273] width 78 height 15
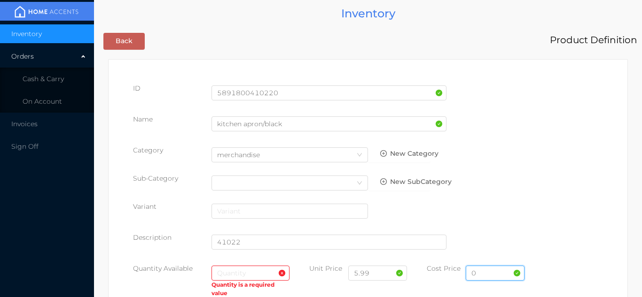
click at [492, 275] on input "0" at bounding box center [494, 273] width 59 height 15
type input "3.25"
click at [239, 274] on input "text" at bounding box center [250, 273] width 78 height 15
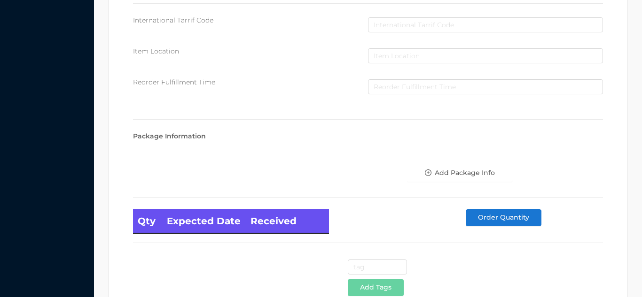
scroll to position [533, 0]
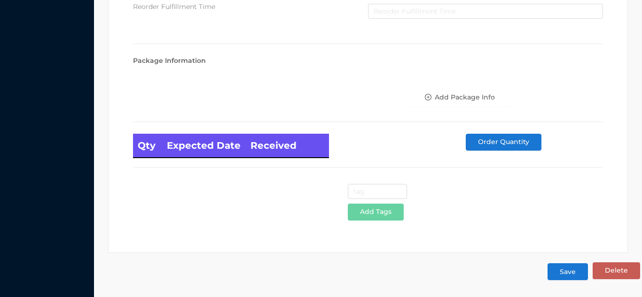
type input "12"
click at [568, 268] on button "Save" at bounding box center [567, 271] width 40 height 17
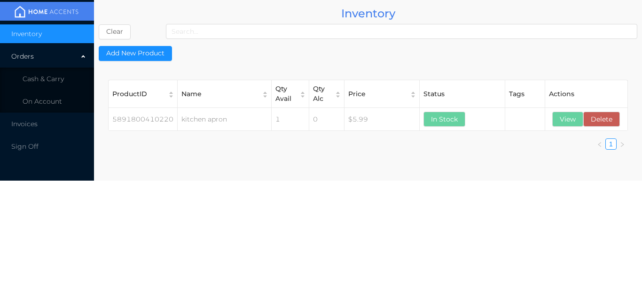
scroll to position [0, 0]
click at [59, 79] on span "Cash & Carry" at bounding box center [43, 79] width 41 height 8
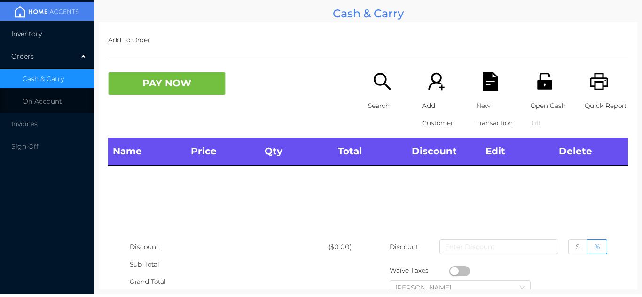
click at [46, 39] on li "Inventory" at bounding box center [47, 33] width 94 height 19
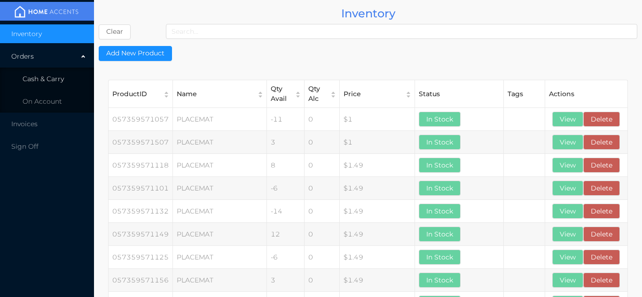
click at [60, 78] on span "Cash & Carry" at bounding box center [43, 79] width 41 height 8
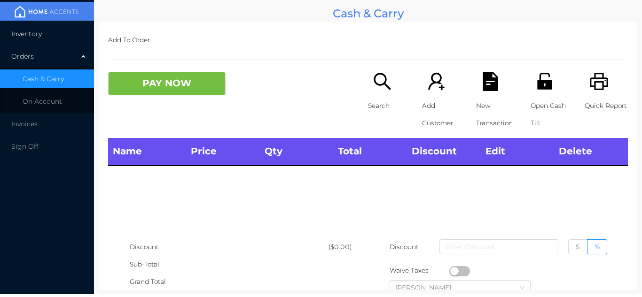
click at [59, 38] on li "Inventory" at bounding box center [47, 33] width 94 height 19
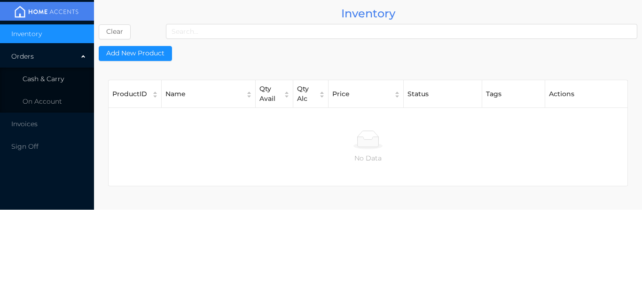
click at [58, 74] on li "Cash & Carry" at bounding box center [47, 79] width 94 height 19
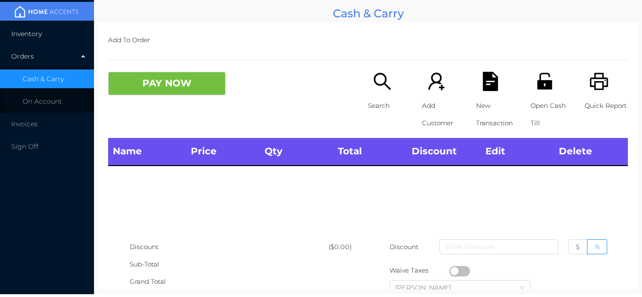
click at [59, 30] on li "Inventory" at bounding box center [47, 33] width 94 height 19
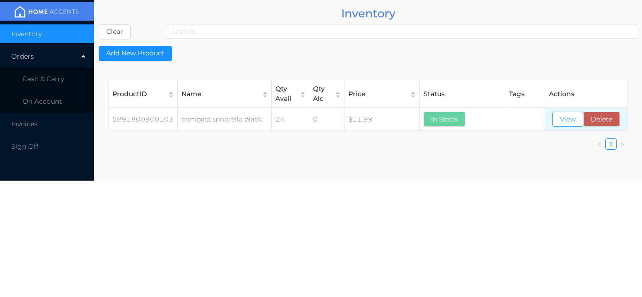
click at [563, 123] on button "View" at bounding box center [567, 119] width 31 height 15
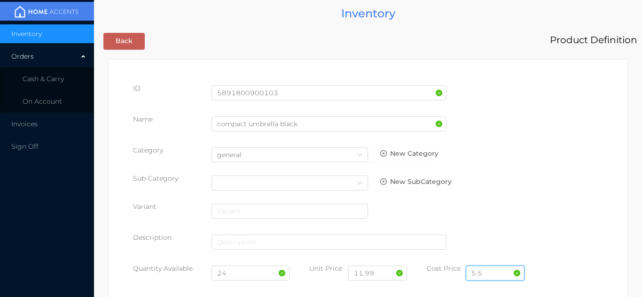
click at [490, 273] on input "5.5" at bounding box center [494, 273] width 59 height 15
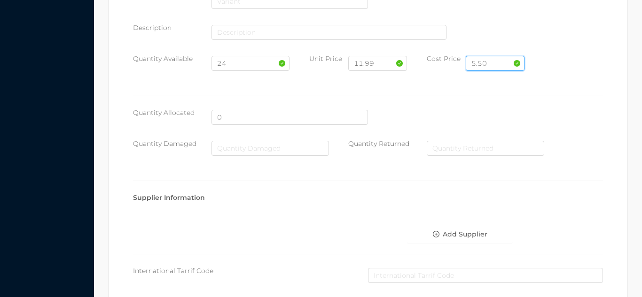
scroll to position [533, 0]
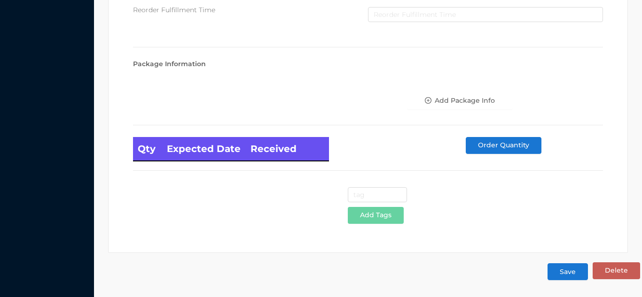
type input "5.50"
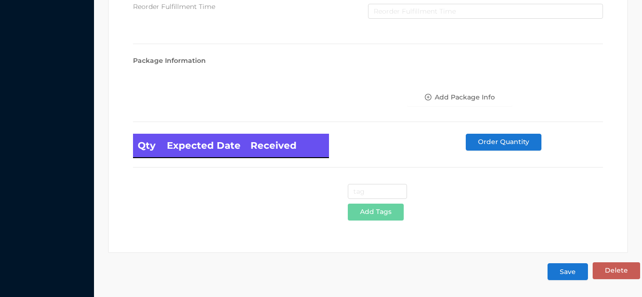
click at [571, 274] on button "Save" at bounding box center [567, 271] width 40 height 17
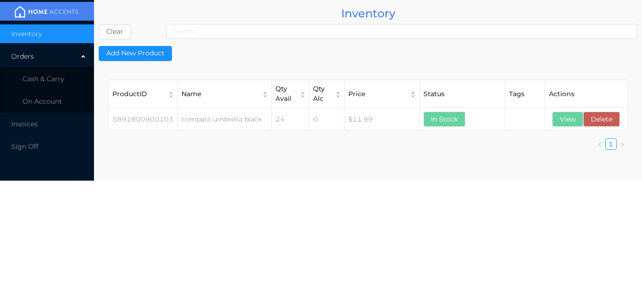
scroll to position [0, 0]
click at [58, 81] on span "Cash & Carry" at bounding box center [43, 79] width 41 height 8
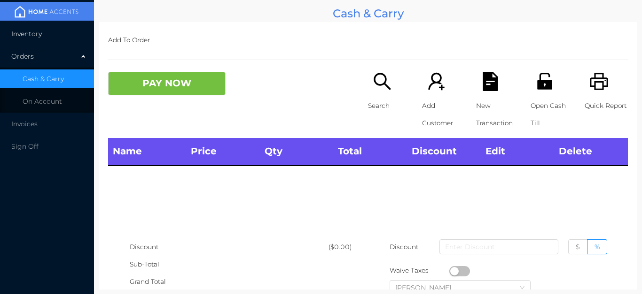
click at [66, 33] on li "Inventory" at bounding box center [47, 33] width 94 height 19
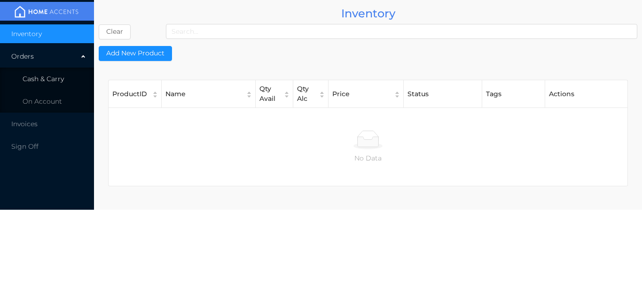
click at [57, 78] on span "Cash & Carry" at bounding box center [43, 79] width 41 height 8
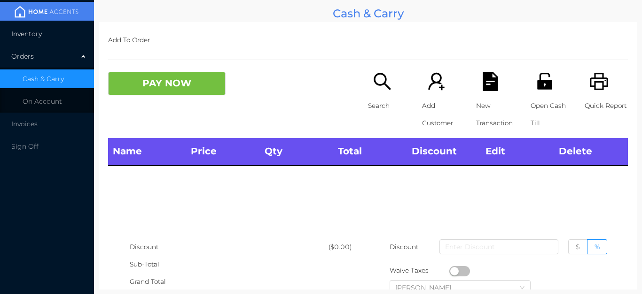
click at [63, 35] on li "Inventory" at bounding box center [47, 33] width 94 height 19
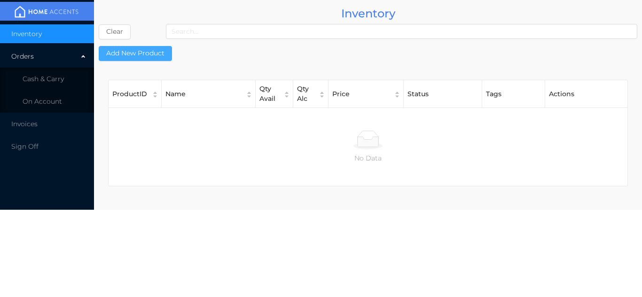
click at [155, 51] on button "Add New Product" at bounding box center [135, 53] width 73 height 15
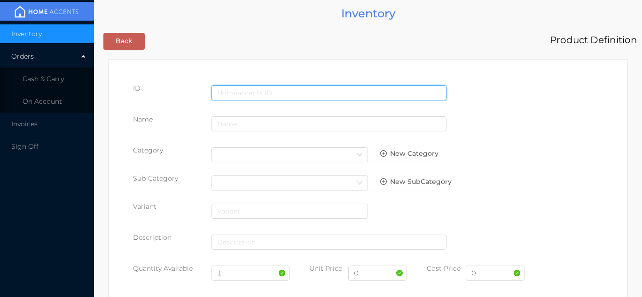
click at [258, 86] on input "text" at bounding box center [328, 92] width 235 height 15
type input "5891800900110"
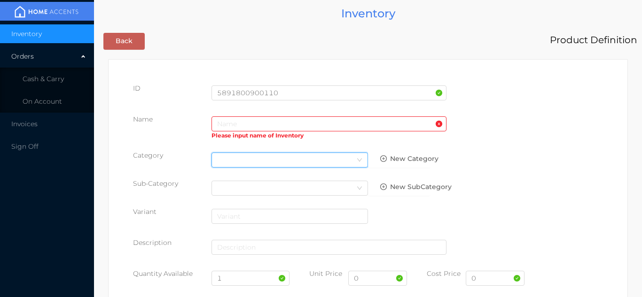
click at [225, 153] on div "Select Category" at bounding box center [289, 160] width 145 height 14
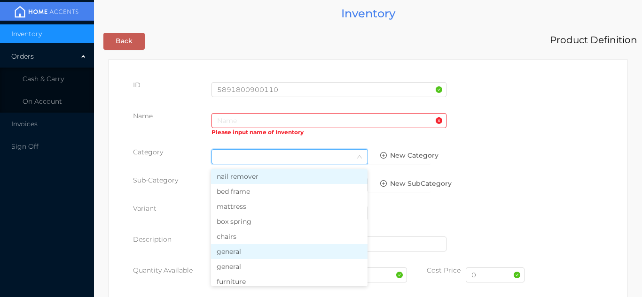
click at [227, 252] on li "general" at bounding box center [289, 251] width 156 height 15
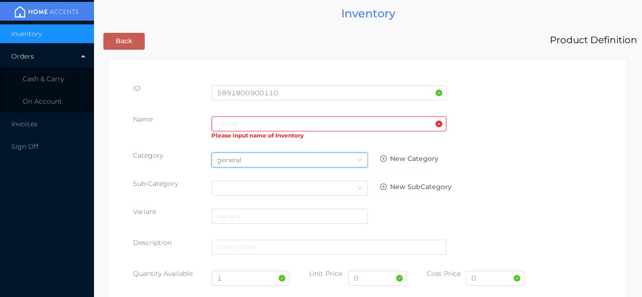
click at [228, 288] on div "1" at bounding box center [250, 280] width 78 height 22
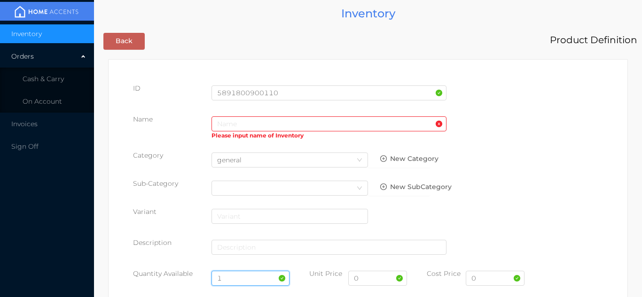
click at [234, 278] on input "1" at bounding box center [250, 278] width 78 height 15
type input "24"
click at [227, 124] on input "text" at bounding box center [328, 123] width 235 height 15
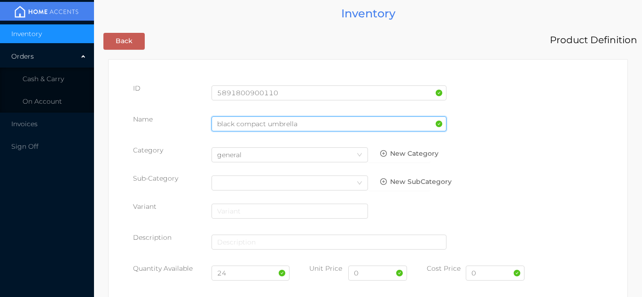
click at [239, 128] on input "black compact umbrella" at bounding box center [328, 123] width 235 height 15
click at [271, 128] on input "black Compact umbrella" at bounding box center [328, 123] width 235 height 15
click at [315, 128] on input "black Compact Umbrella" at bounding box center [328, 123] width 235 height 15
type input "black Compact Umbrella Automatic"
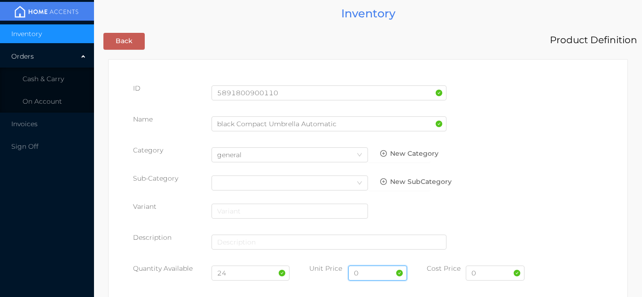
click at [367, 274] on input "0" at bounding box center [377, 273] width 59 height 15
click at [485, 277] on input "0" at bounding box center [494, 273] width 59 height 15
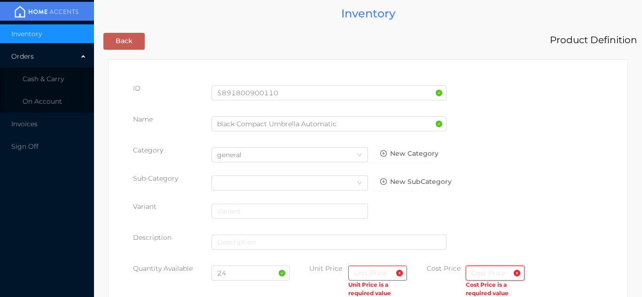
click at [476, 270] on input "text" at bounding box center [494, 273] width 59 height 15
type input "5.50"
click at [377, 277] on input "text" at bounding box center [377, 273] width 59 height 15
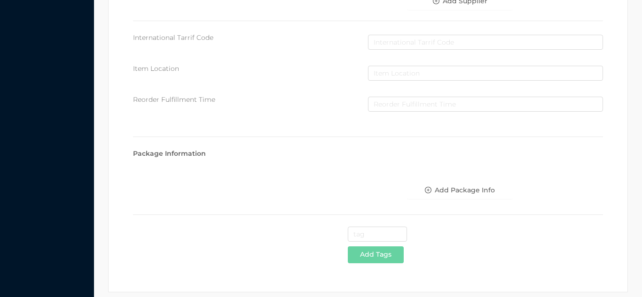
scroll to position [483, 0]
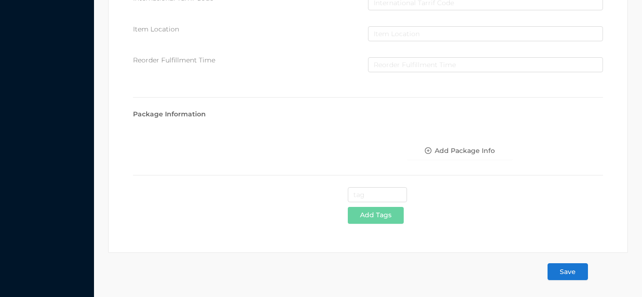
type input "11.99"
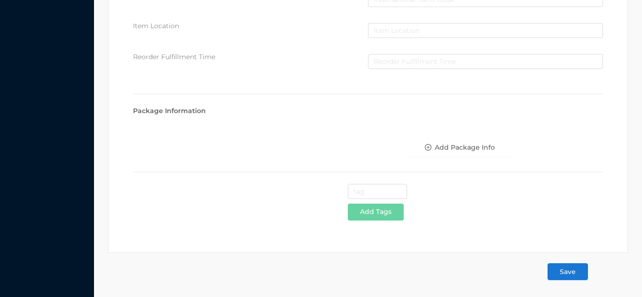
click at [563, 280] on button "Save" at bounding box center [567, 271] width 40 height 17
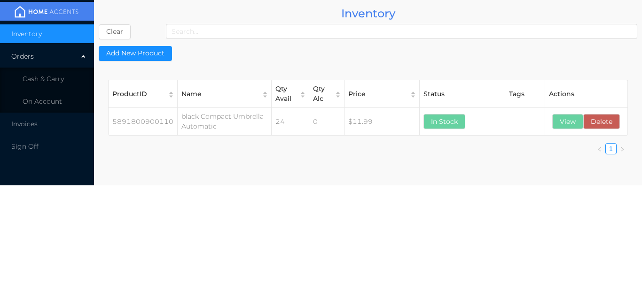
scroll to position [0, 0]
click at [60, 76] on span "Cash & Carry" at bounding box center [43, 79] width 41 height 8
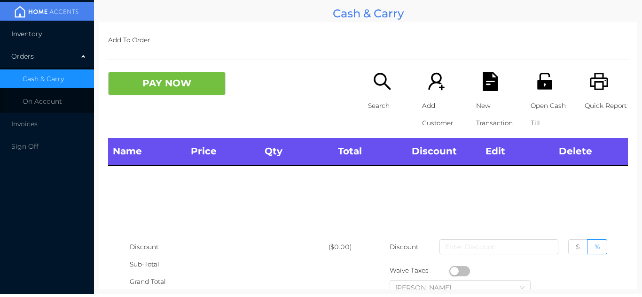
click at [44, 27] on li "Inventory" at bounding box center [47, 33] width 94 height 19
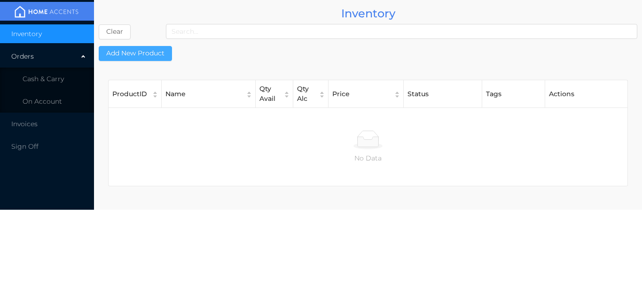
click at [136, 55] on button "Add New Product" at bounding box center [135, 53] width 73 height 15
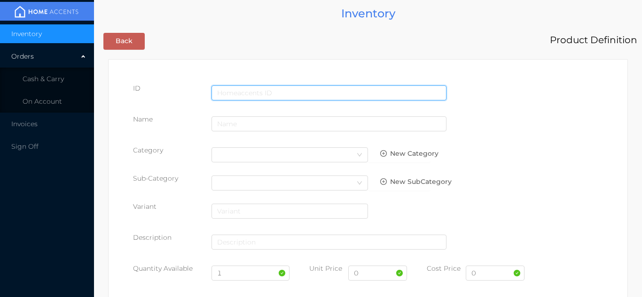
click at [236, 87] on input "text" at bounding box center [328, 92] width 235 height 15
type input "5891800220317"
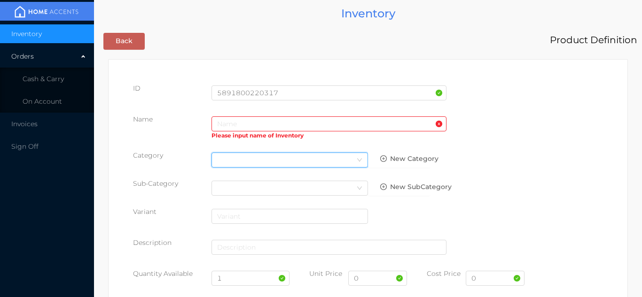
click at [230, 154] on div "Select Category" at bounding box center [289, 160] width 145 height 14
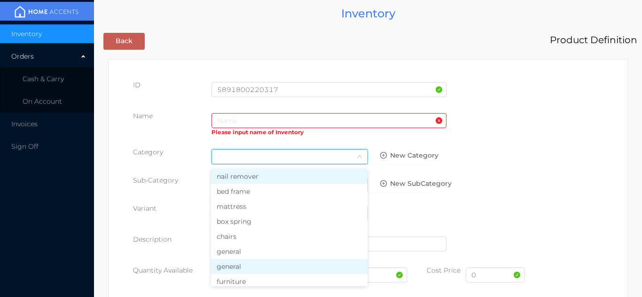
click at [229, 264] on li "general" at bounding box center [289, 266] width 156 height 15
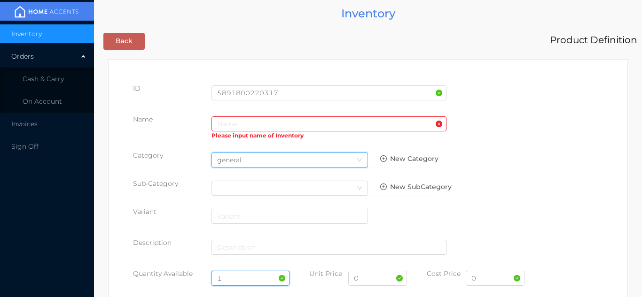
click at [236, 278] on input "1" at bounding box center [250, 278] width 78 height 15
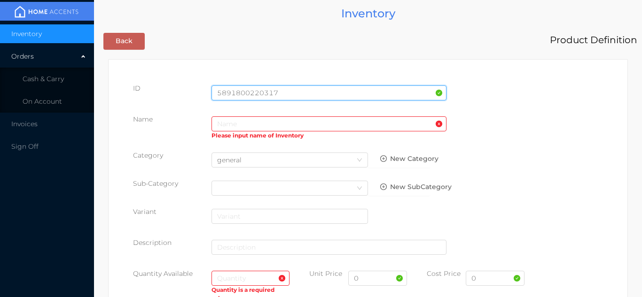
click at [287, 90] on input "5891800220317" at bounding box center [328, 92] width 235 height 15
type input "5"
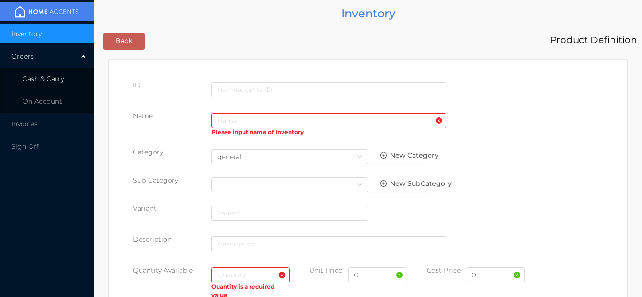
click at [68, 85] on li "Cash & Carry" at bounding box center [47, 79] width 94 height 19
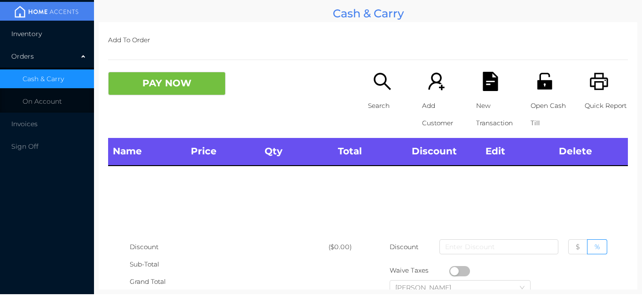
click at [69, 35] on li "Inventory" at bounding box center [47, 33] width 94 height 19
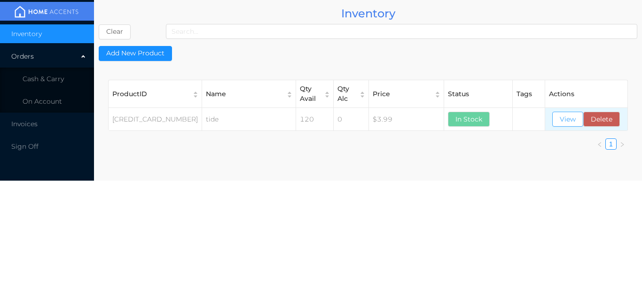
click at [569, 116] on button "View" at bounding box center [567, 119] width 31 height 15
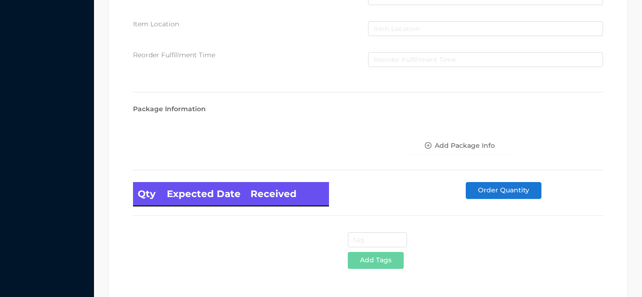
scroll to position [533, 0]
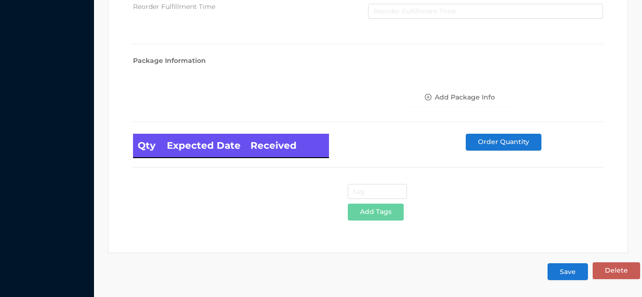
click at [564, 275] on button "Save" at bounding box center [567, 271] width 40 height 17
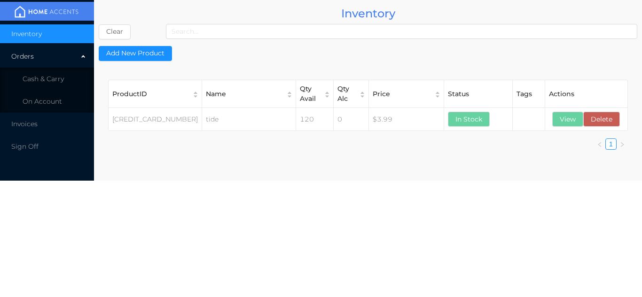
scroll to position [0, 0]
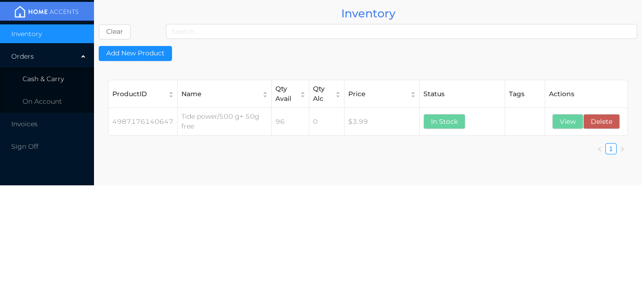
click at [57, 74] on li "Cash & Carry" at bounding box center [47, 79] width 94 height 19
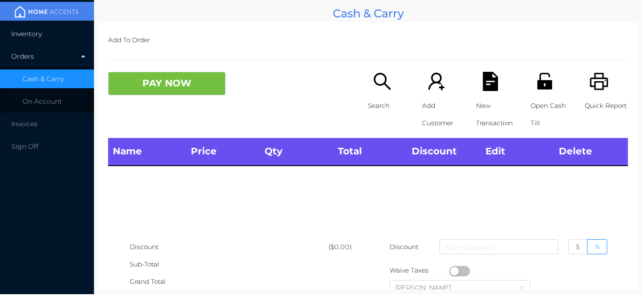
click at [63, 31] on li "Inventory" at bounding box center [47, 33] width 94 height 19
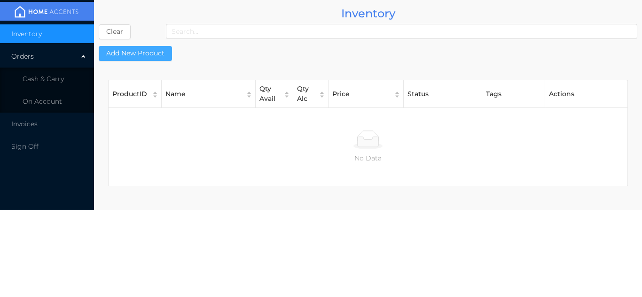
click at [153, 56] on button "Add New Product" at bounding box center [135, 53] width 73 height 15
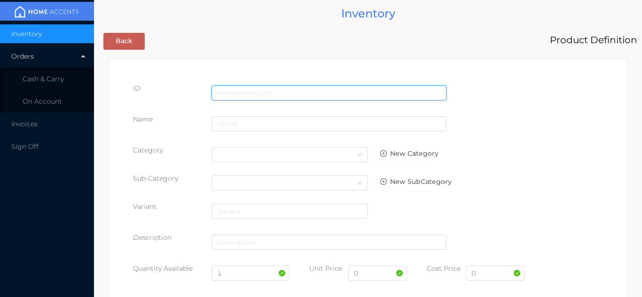
click at [228, 92] on input "text" at bounding box center [328, 92] width 235 height 15
type input "5891800220317"
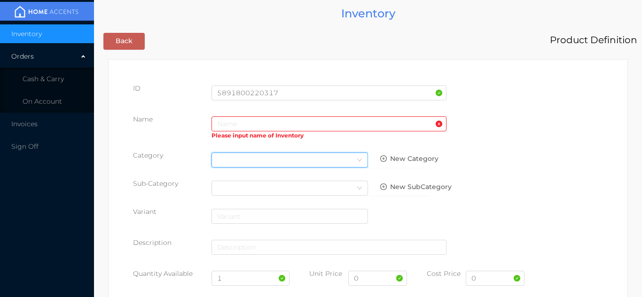
click at [230, 158] on div "Select Category" at bounding box center [289, 160] width 145 height 14
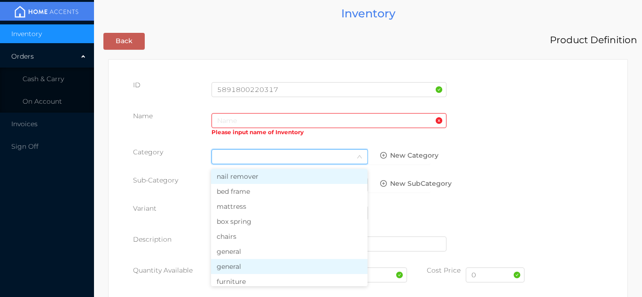
click at [238, 261] on li "general" at bounding box center [289, 266] width 156 height 15
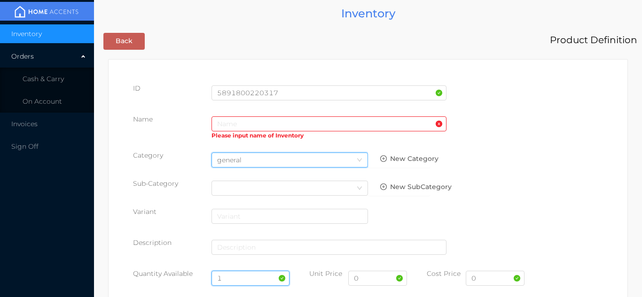
click at [238, 277] on input "1" at bounding box center [250, 278] width 78 height 15
type input "30"
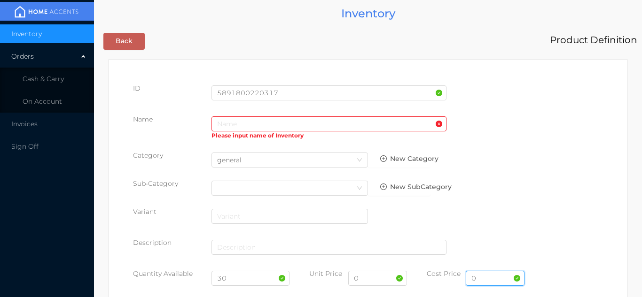
click at [491, 282] on input "0" at bounding box center [494, 278] width 59 height 15
click at [224, 118] on input "text" at bounding box center [328, 123] width 235 height 15
type input "L"
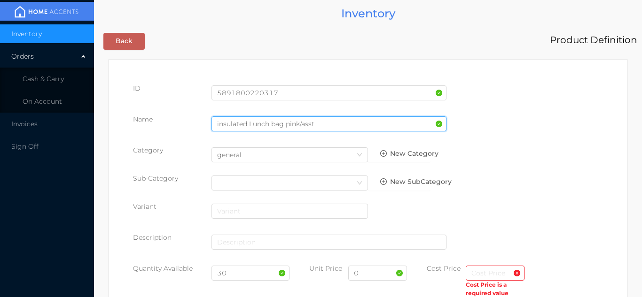
type input "insulated Lunch bag pink/asst"
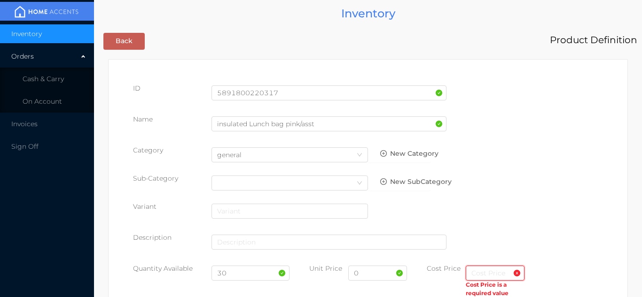
click at [474, 277] on input "text" at bounding box center [494, 273] width 59 height 15
type input "3.50"
click at [372, 275] on input "0" at bounding box center [377, 273] width 59 height 15
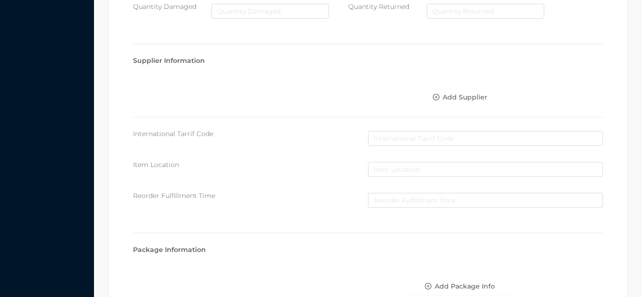
scroll to position [483, 0]
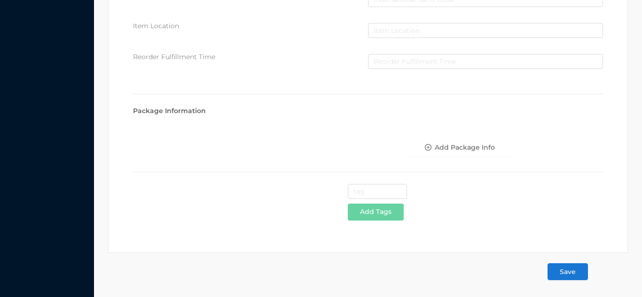
type input "7.99"
click at [571, 269] on button "Save" at bounding box center [567, 271] width 40 height 17
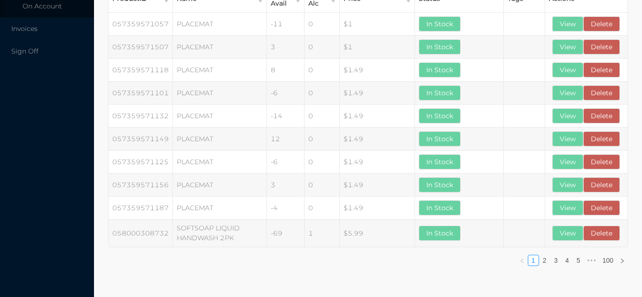
scroll to position [0, 0]
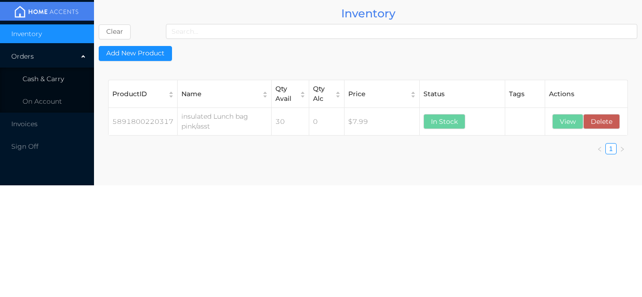
click at [52, 84] on li "Cash & Carry" at bounding box center [47, 79] width 94 height 19
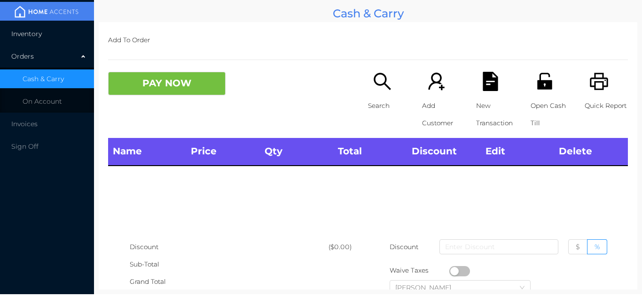
click at [34, 32] on span "Inventory" at bounding box center [26, 34] width 31 height 8
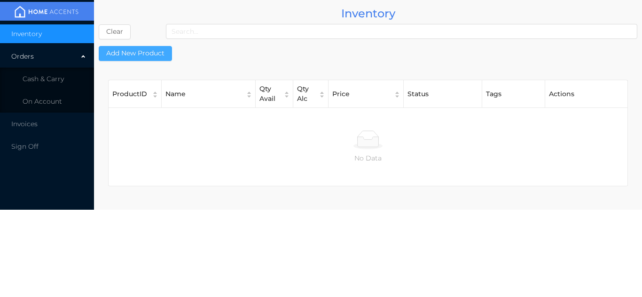
click at [146, 46] on button "Add New Product" at bounding box center [135, 53] width 73 height 15
click at [155, 48] on button "Add New Product" at bounding box center [135, 53] width 73 height 15
click at [153, 59] on button "Add New Product" at bounding box center [135, 53] width 73 height 15
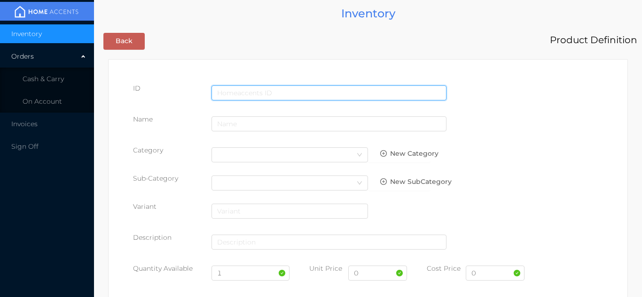
click at [234, 85] on input "text" at bounding box center [328, 92] width 235 height 15
type input "5891800220379"
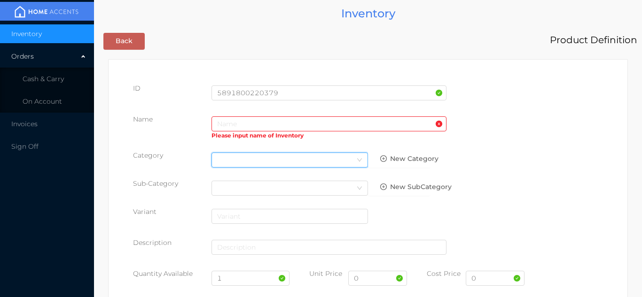
click at [227, 153] on div "Select Category" at bounding box center [289, 160] width 145 height 14
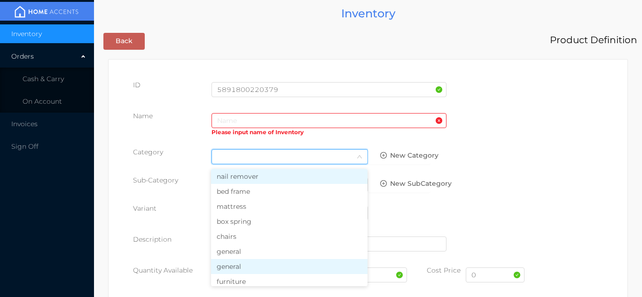
click at [232, 261] on li "general" at bounding box center [289, 266] width 156 height 15
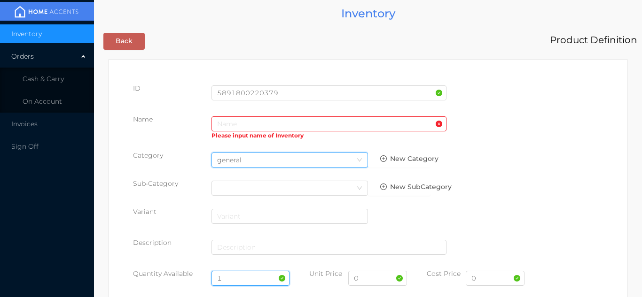
click at [244, 271] on input "1" at bounding box center [250, 278] width 78 height 15
type input "6"
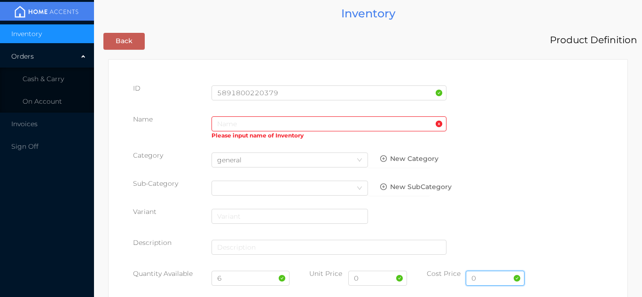
click at [500, 284] on input "0" at bounding box center [494, 278] width 59 height 15
type input "5.50"
click at [375, 281] on input "0" at bounding box center [377, 278] width 59 height 15
type input "9.99"
click at [223, 122] on input "text" at bounding box center [328, 123] width 235 height 15
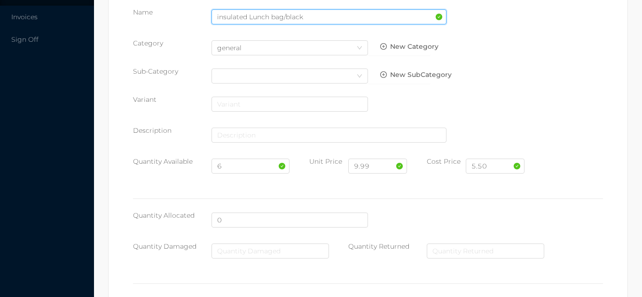
scroll to position [483, 0]
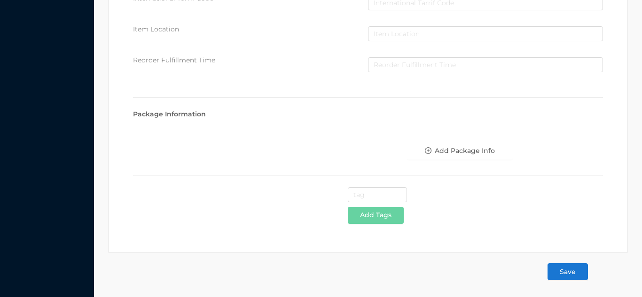
type input "insulated Lunch bag/black"
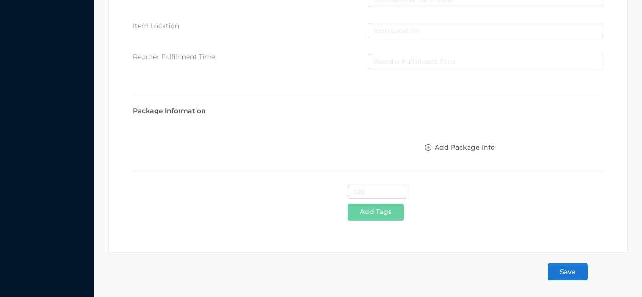
click at [570, 270] on button "Save" at bounding box center [567, 271] width 40 height 17
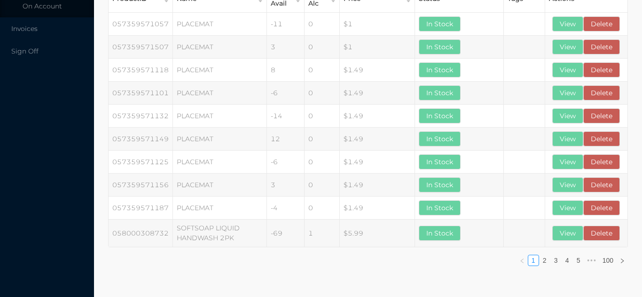
scroll to position [0, 0]
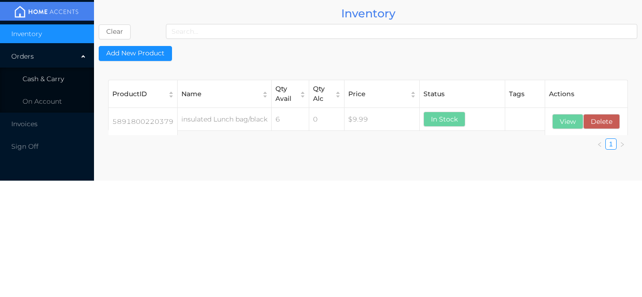
click at [65, 78] on li "Cash & Carry" at bounding box center [47, 79] width 94 height 19
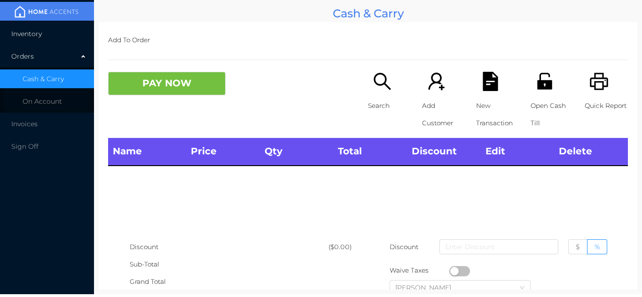
click at [56, 39] on li "Inventory" at bounding box center [47, 33] width 94 height 19
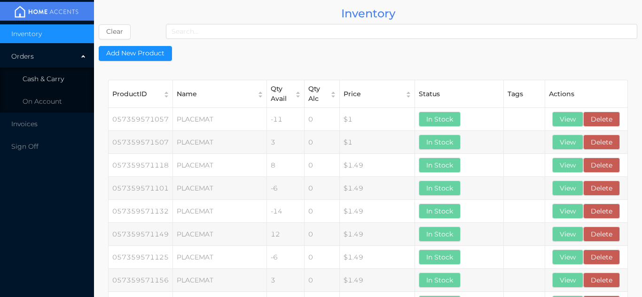
click at [64, 76] on li "Cash & Carry" at bounding box center [47, 79] width 94 height 19
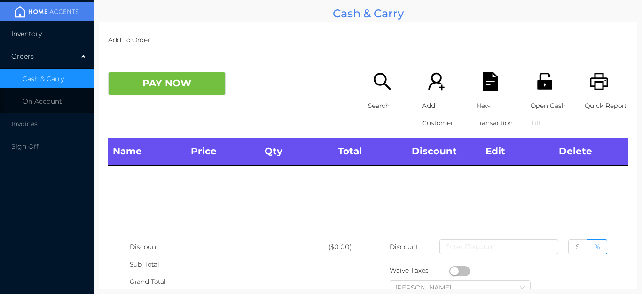
click at [62, 31] on li "Inventory" at bounding box center [47, 33] width 94 height 19
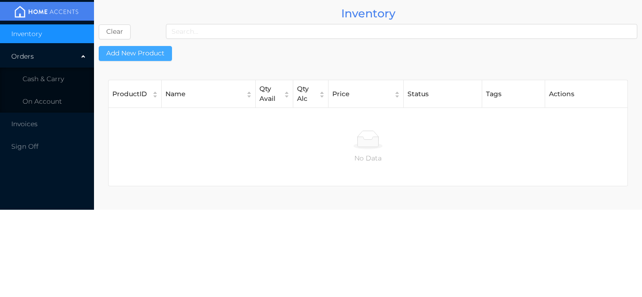
click at [153, 54] on button "Add New Product" at bounding box center [135, 53] width 73 height 15
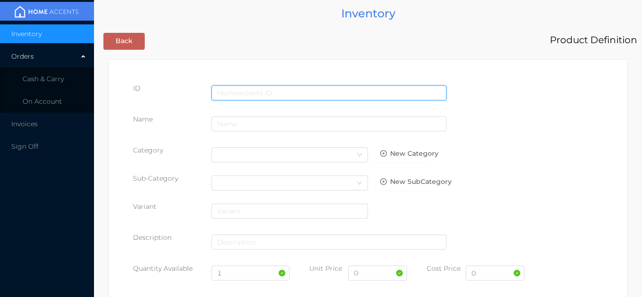
click at [234, 88] on input "text" at bounding box center [328, 92] width 235 height 15
type input "5891800310025"
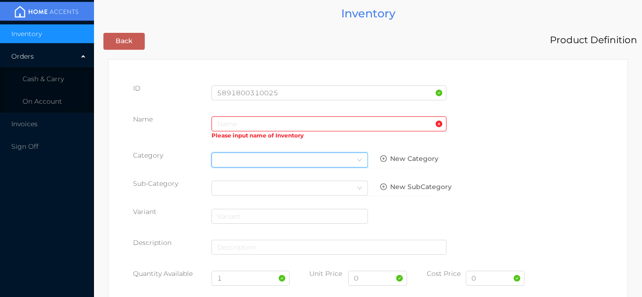
click at [229, 154] on div "Select Category" at bounding box center [289, 160] width 145 height 14
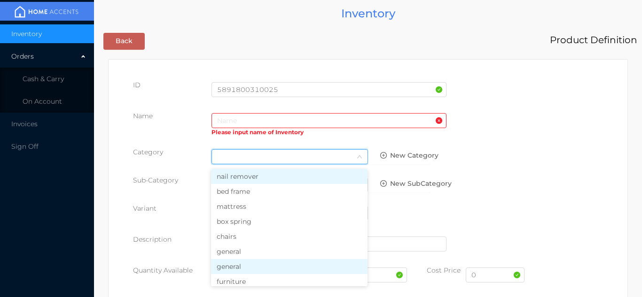
click at [235, 262] on li "general" at bounding box center [289, 266] width 156 height 15
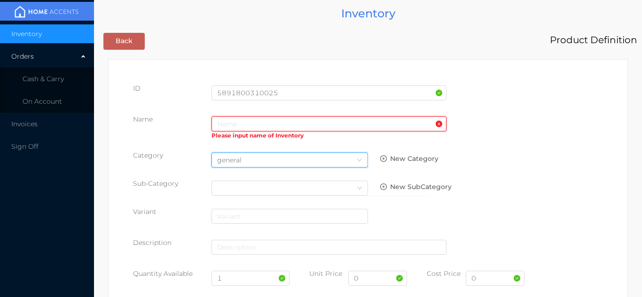
click at [226, 118] on input "text" at bounding box center [328, 123] width 235 height 15
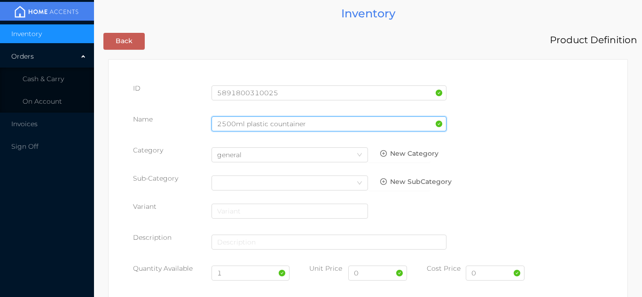
click at [283, 127] on input "2500ml plastic countainer" at bounding box center [328, 123] width 235 height 15
click at [272, 126] on input "2500ml plastic container" at bounding box center [328, 123] width 235 height 15
click at [233, 127] on input "2500ml plastic Container" at bounding box center [328, 123] width 235 height 15
type input "2500 ml plastic Container"
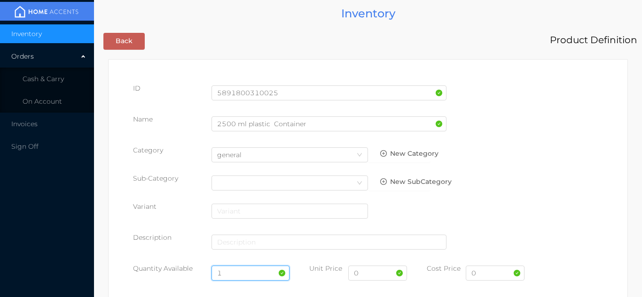
click at [237, 276] on input "1" at bounding box center [250, 273] width 78 height 15
type input "24"
click at [371, 277] on input "0" at bounding box center [377, 273] width 59 height 15
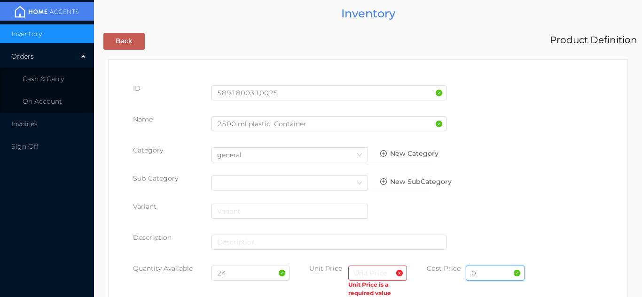
click at [499, 276] on input "0" at bounding box center [494, 273] width 59 height 15
type input "1.00"
click at [366, 276] on input "text" at bounding box center [377, 273] width 59 height 15
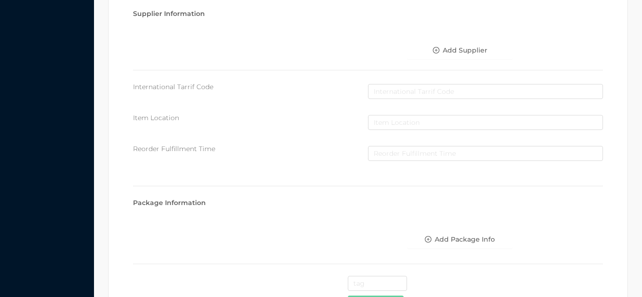
scroll to position [483, 0]
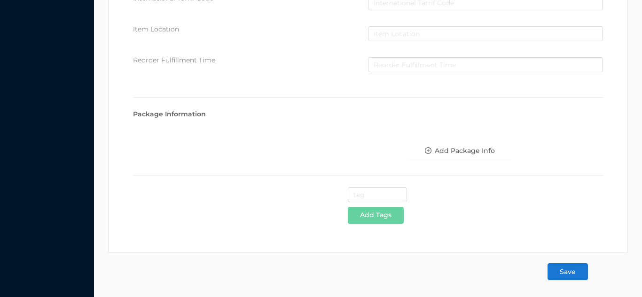
type input "1.99"
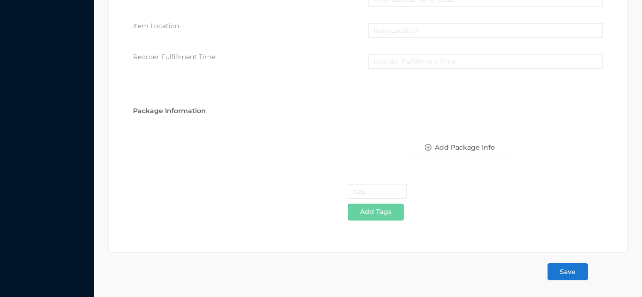
click at [571, 271] on button "Save" at bounding box center [567, 271] width 40 height 17
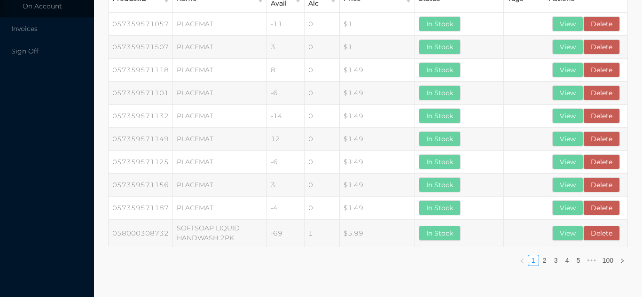
scroll to position [0, 0]
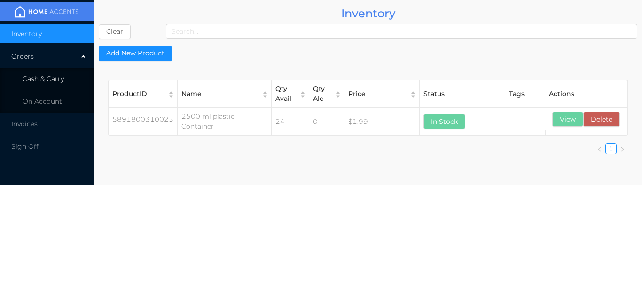
click at [62, 74] on li "Cash & Carry" at bounding box center [47, 79] width 94 height 19
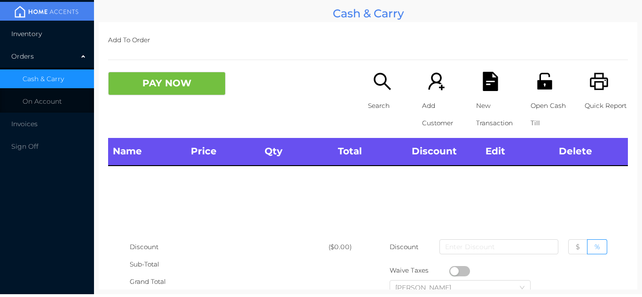
click at [68, 34] on li "Inventory" at bounding box center [47, 33] width 94 height 19
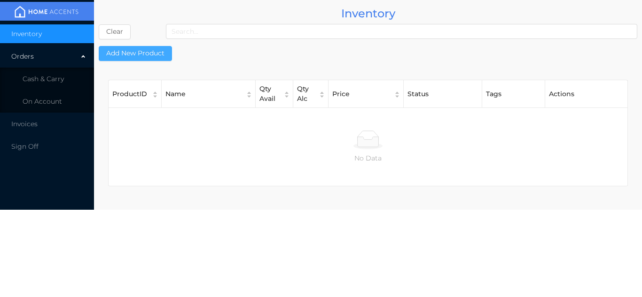
click at [155, 50] on button "Add New Product" at bounding box center [135, 53] width 73 height 15
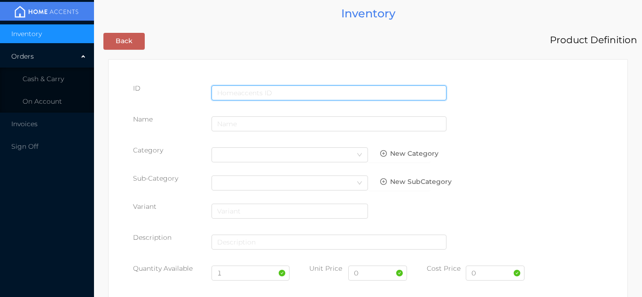
click at [237, 87] on input "text" at bounding box center [328, 92] width 235 height 15
type input "5891800310032"
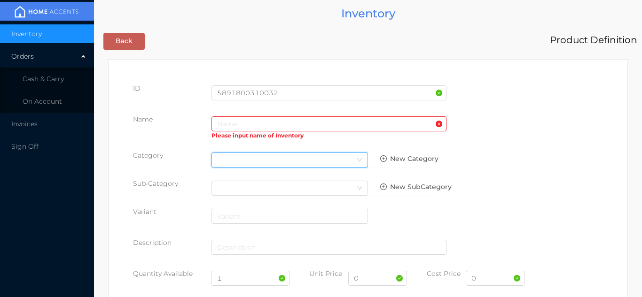
click at [236, 153] on div "Select Category" at bounding box center [289, 160] width 156 height 15
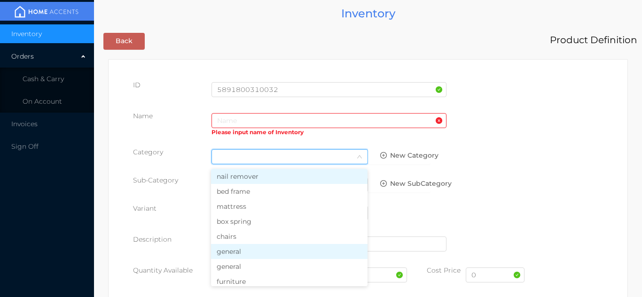
click at [239, 257] on li "general" at bounding box center [289, 251] width 156 height 15
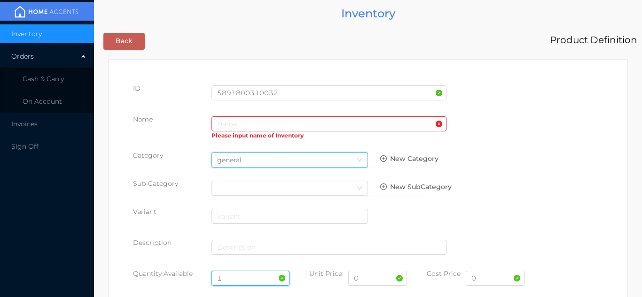
click at [238, 278] on input "1" at bounding box center [250, 278] width 78 height 15
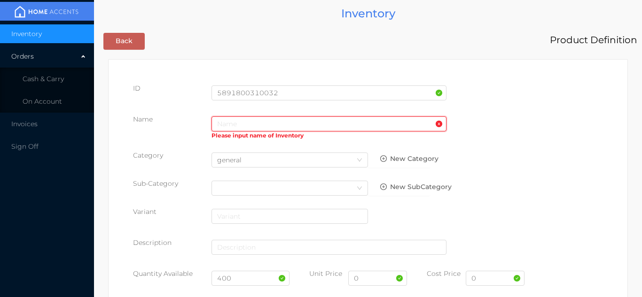
click at [222, 120] on input "text" at bounding box center [328, 123] width 235 height 15
click at [245, 280] on input "400" at bounding box center [250, 278] width 78 height 15
type input "4"
type input "24"
click at [224, 126] on input "text" at bounding box center [328, 123] width 235 height 15
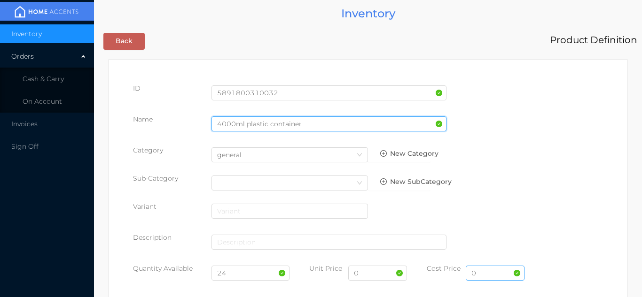
type input "4000ml plastic container"
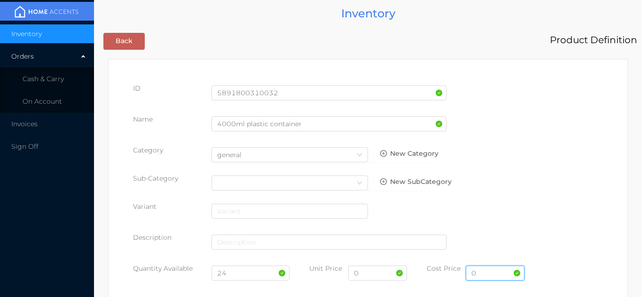
click at [491, 276] on input "0" at bounding box center [494, 273] width 59 height 15
type input "1.50"
click at [368, 277] on input "0" at bounding box center [377, 273] width 59 height 15
type input "3"
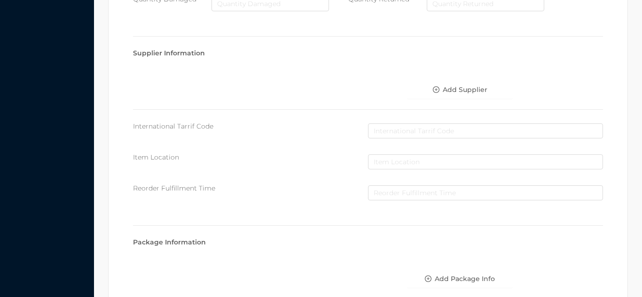
scroll to position [483, 0]
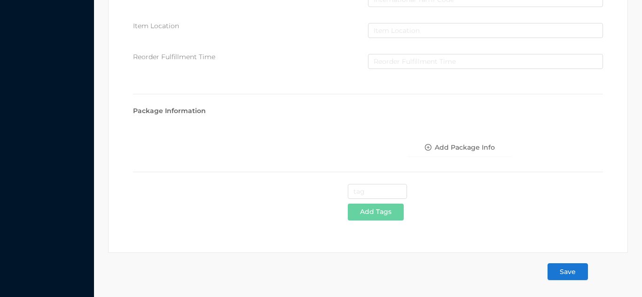
type input "2.99"
click at [569, 274] on button "Save" at bounding box center [567, 271] width 40 height 17
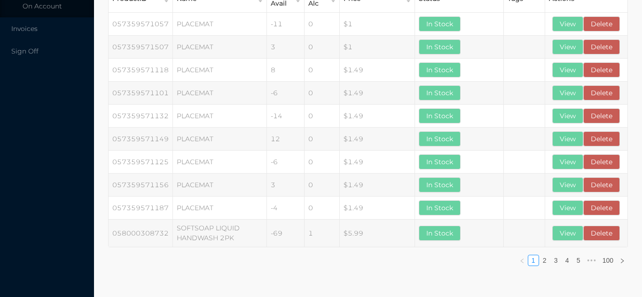
scroll to position [0, 0]
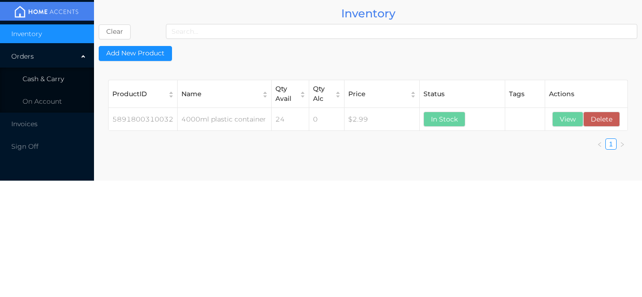
click at [62, 82] on span "Cash & Carry" at bounding box center [43, 79] width 41 height 8
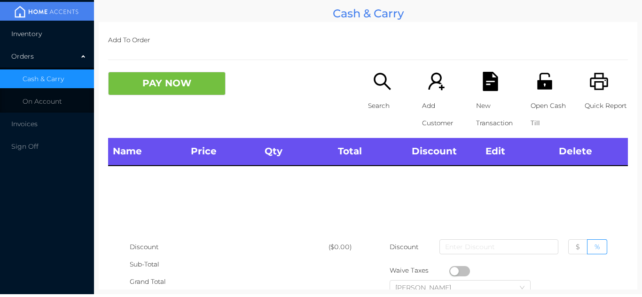
click at [62, 39] on li "Inventory" at bounding box center [47, 33] width 94 height 19
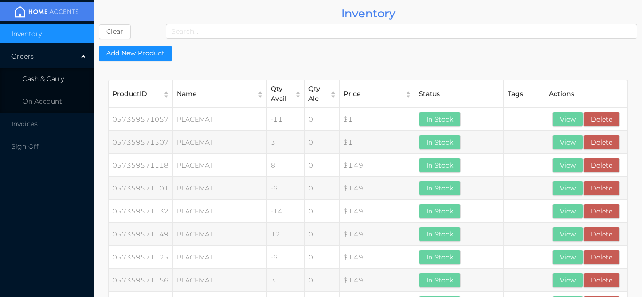
click at [62, 75] on span "Cash & Carry" at bounding box center [43, 79] width 41 height 8
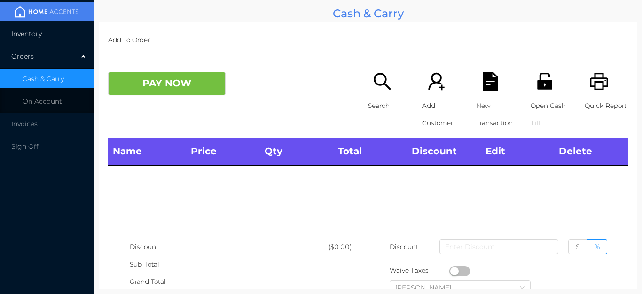
click at [62, 26] on li "Inventory" at bounding box center [47, 33] width 94 height 19
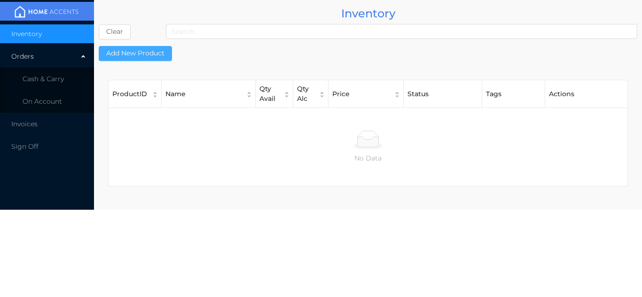
click at [160, 61] on button "Add New Product" at bounding box center [135, 53] width 73 height 15
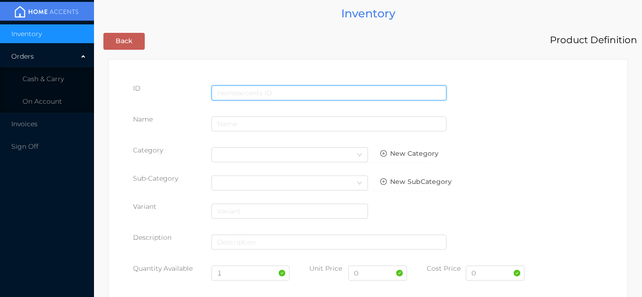
click at [226, 86] on input "text" at bounding box center [328, 92] width 235 height 15
type input "5891800310049"
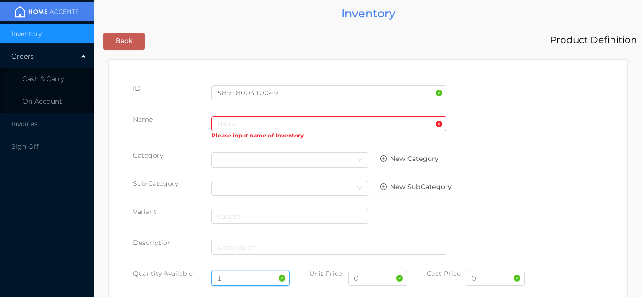
click at [242, 276] on input "1" at bounding box center [250, 278] width 78 height 15
type input "24"
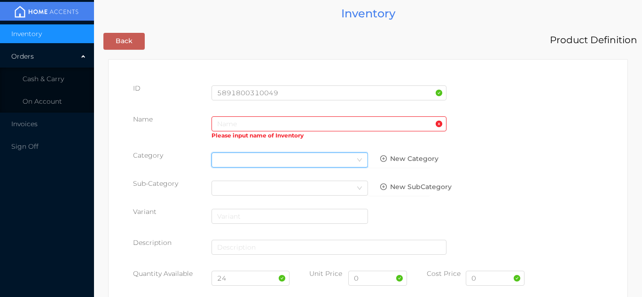
click at [223, 160] on div "Select Category" at bounding box center [289, 160] width 145 height 14
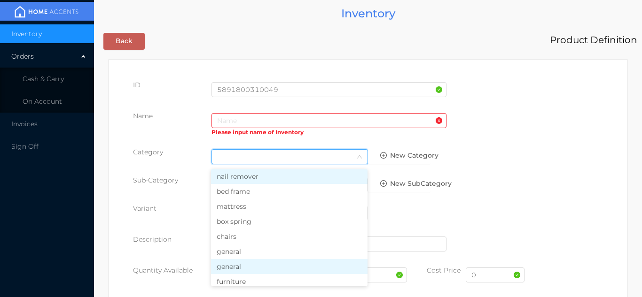
click at [231, 259] on li "general" at bounding box center [289, 266] width 156 height 15
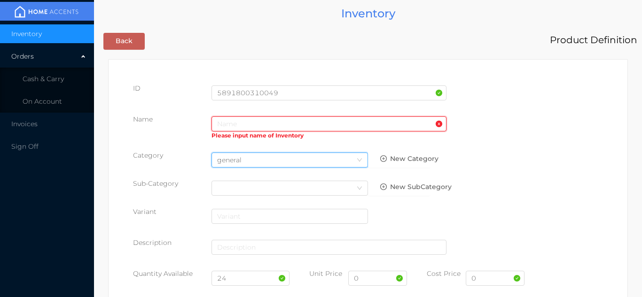
click at [223, 124] on input "text" at bounding box center [328, 123] width 235 height 15
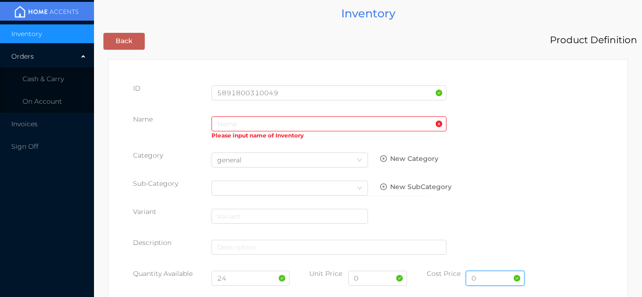
click at [490, 282] on input "0" at bounding box center [494, 278] width 59 height 15
type input "3"
type input "2.99"
click at [377, 279] on input "0" at bounding box center [377, 278] width 59 height 15
type input "3.99"
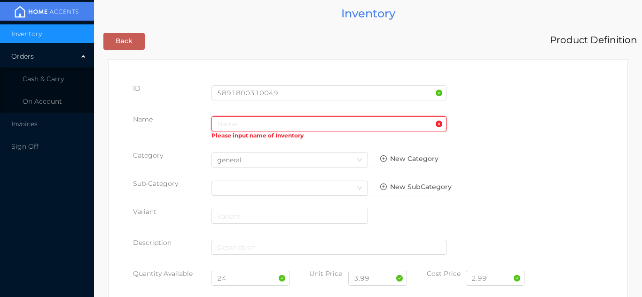
click at [224, 126] on input "text" at bounding box center [328, 123] width 235 height 15
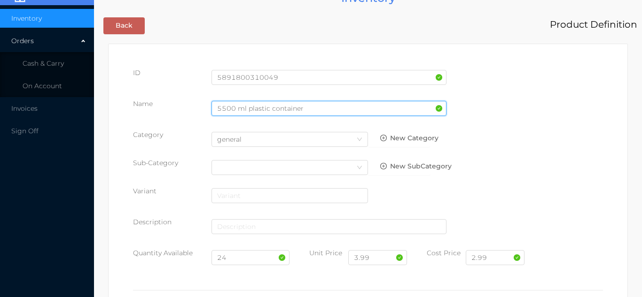
scroll to position [17, 0]
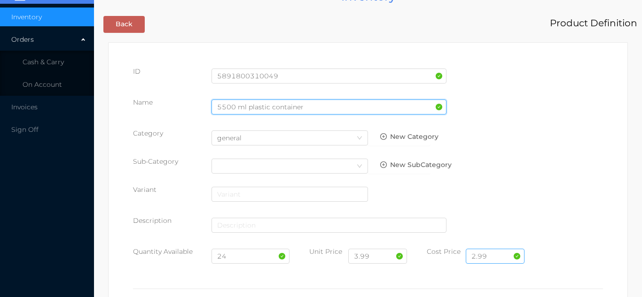
type input "5500 ml plastic container"
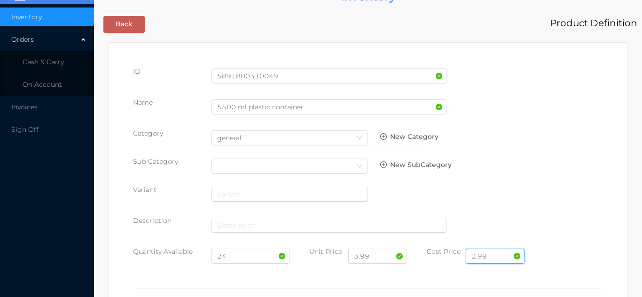
click at [498, 258] on input "2.99" at bounding box center [494, 256] width 59 height 15
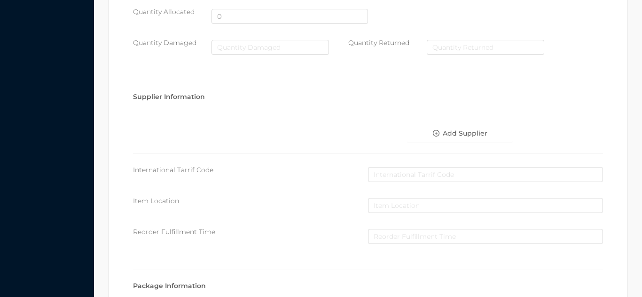
scroll to position [483, 0]
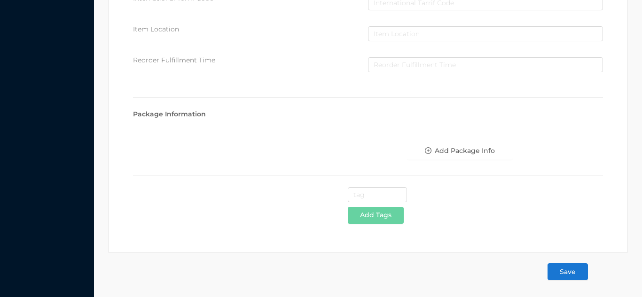
type input "2.00"
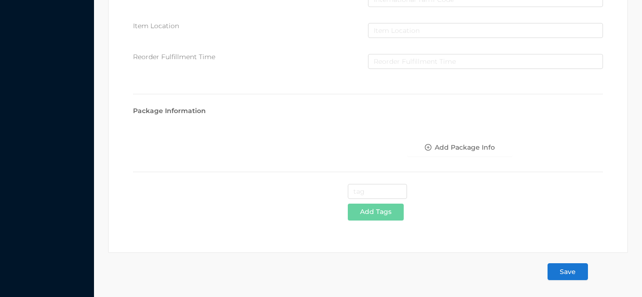
click at [567, 269] on button "Save" at bounding box center [567, 271] width 40 height 17
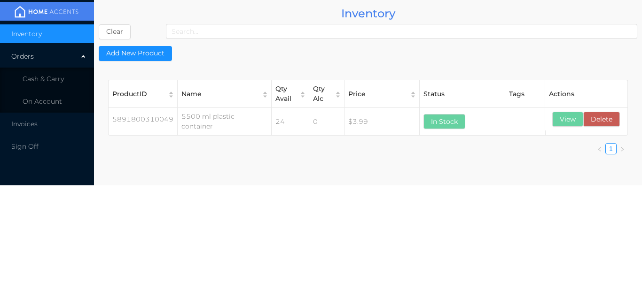
scroll to position [0, 0]
click at [52, 77] on span "Cash & Carry" at bounding box center [43, 79] width 41 height 8
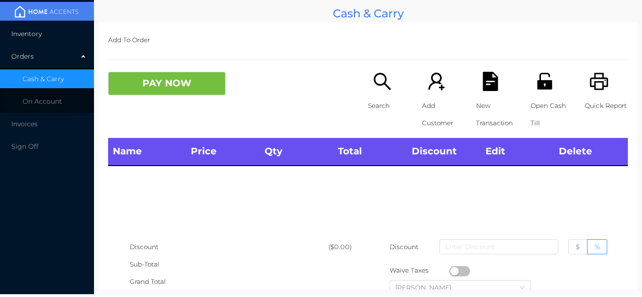
click at [45, 38] on li "Inventory" at bounding box center [47, 33] width 94 height 19
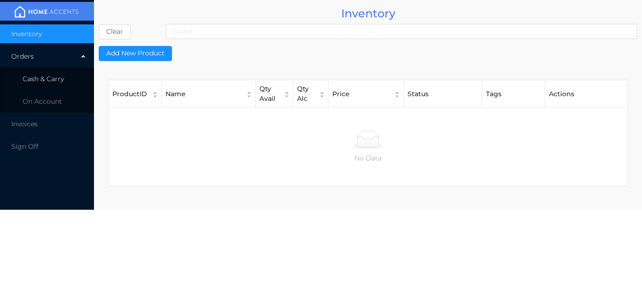
click at [52, 82] on span "Cash & Carry" at bounding box center [43, 79] width 41 height 8
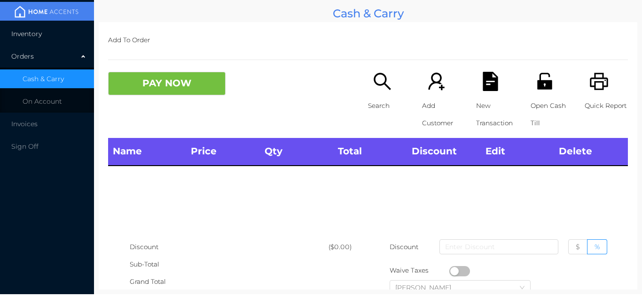
click at [54, 33] on li "Inventory" at bounding box center [47, 33] width 94 height 19
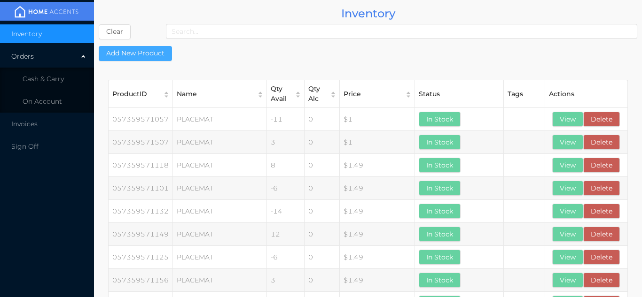
click at [153, 54] on button "Add New Product" at bounding box center [135, 53] width 73 height 15
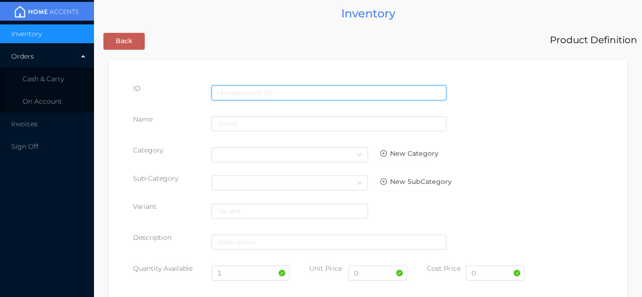
click at [230, 91] on input "text" at bounding box center [328, 92] width 235 height 15
type input "5891800310056"
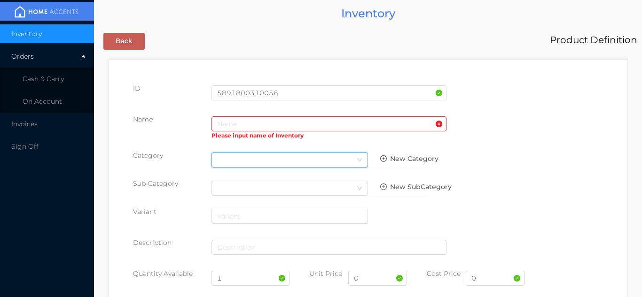
click at [238, 158] on div "Select Category" at bounding box center [289, 160] width 145 height 14
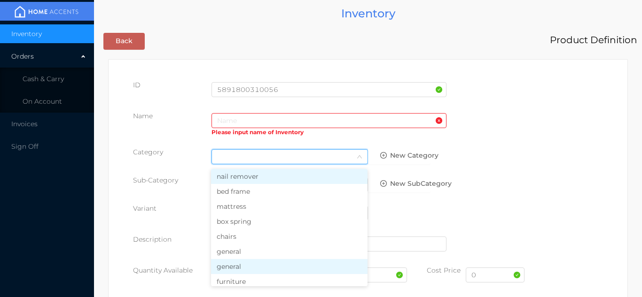
click at [235, 265] on li "general" at bounding box center [289, 266] width 156 height 15
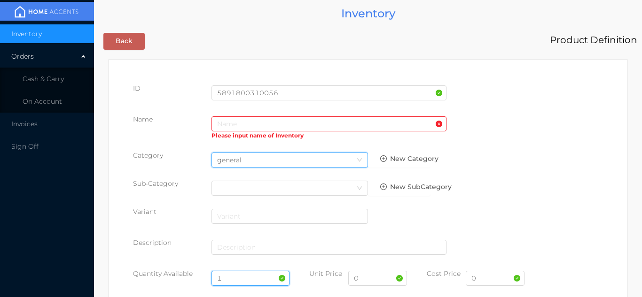
click at [243, 275] on input "1" at bounding box center [250, 278] width 78 height 15
type input "24"
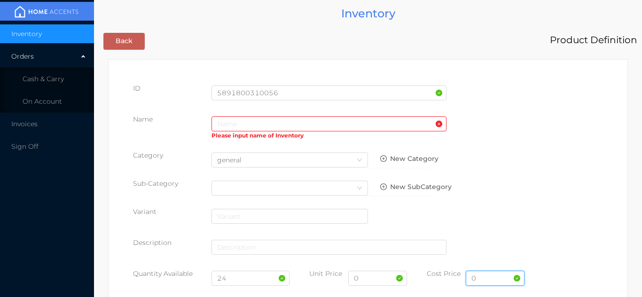
click at [482, 280] on input "0" at bounding box center [494, 278] width 59 height 15
click at [223, 120] on input "text" at bounding box center [328, 123] width 235 height 15
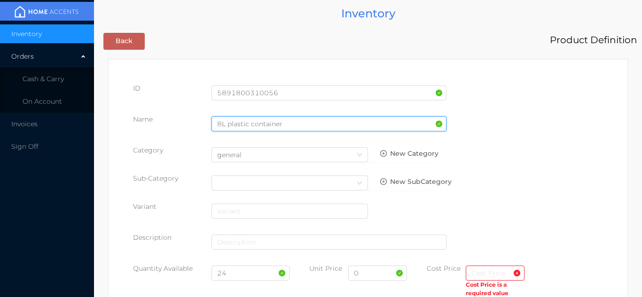
type input "8L plastic container"
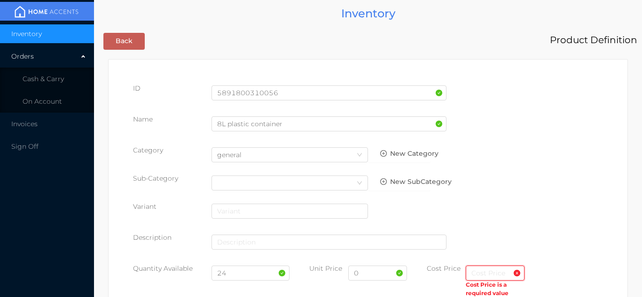
click at [484, 276] on input "text" at bounding box center [494, 273] width 59 height 15
type input "3"
type input "2.50"
click at [375, 277] on input "0" at bounding box center [377, 273] width 59 height 15
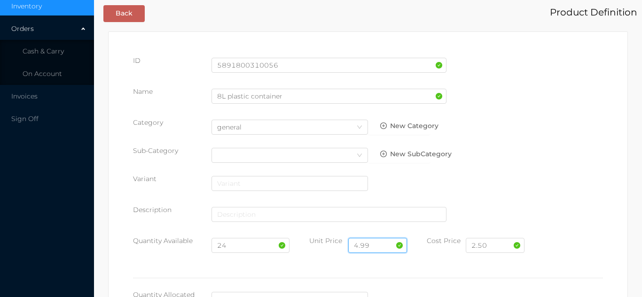
scroll to position [483, 0]
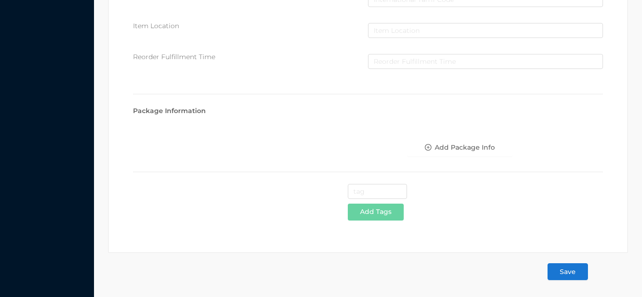
type input "4.99"
click at [568, 275] on button "Save" at bounding box center [567, 271] width 40 height 17
click at [554, 272] on button "Save" at bounding box center [567, 271] width 40 height 17
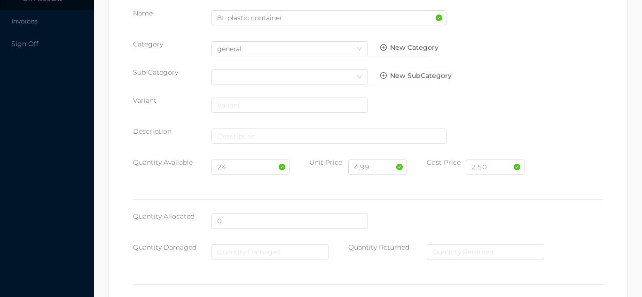
scroll to position [0, 0]
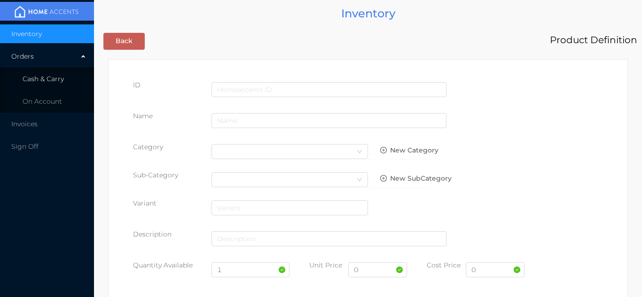
click at [68, 74] on li "Cash & Carry" at bounding box center [47, 79] width 94 height 19
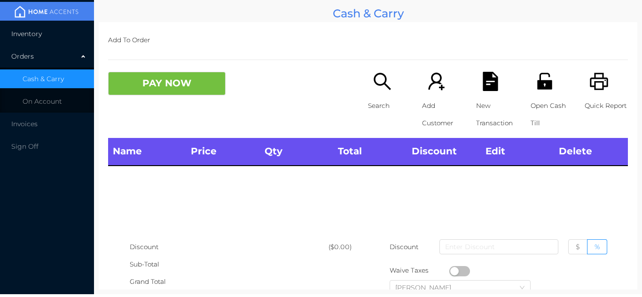
click at [62, 32] on li "Inventory" at bounding box center [47, 33] width 94 height 19
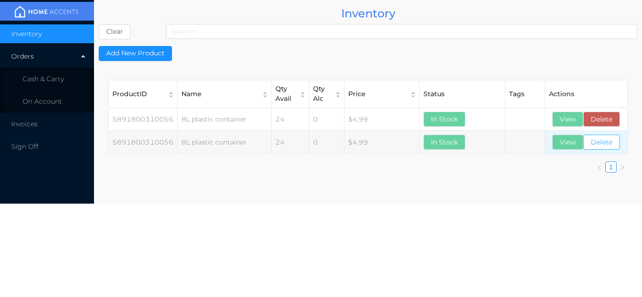
click at [606, 145] on button "Delete" at bounding box center [601, 142] width 37 height 15
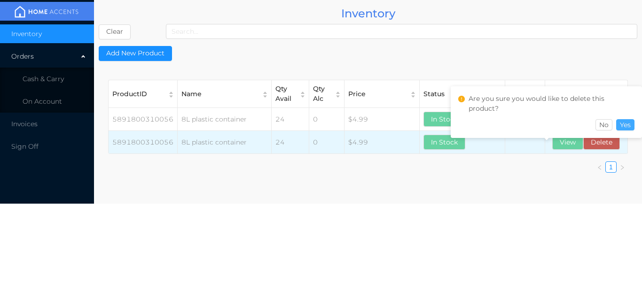
click at [627, 120] on button "Yes" at bounding box center [625, 124] width 18 height 11
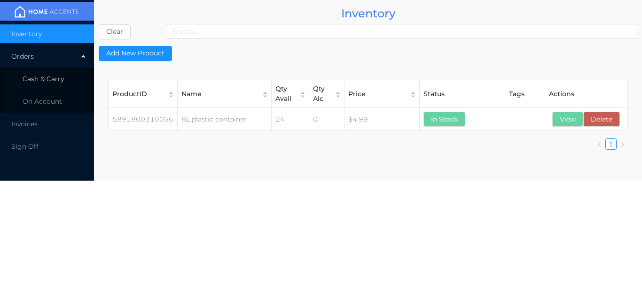
click at [53, 72] on li "Cash & Carry" at bounding box center [47, 79] width 94 height 19
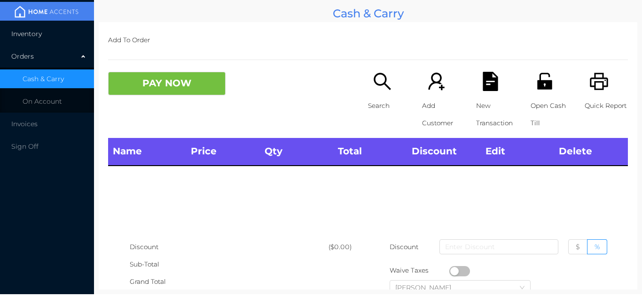
click at [72, 32] on li "Inventory" at bounding box center [47, 33] width 94 height 19
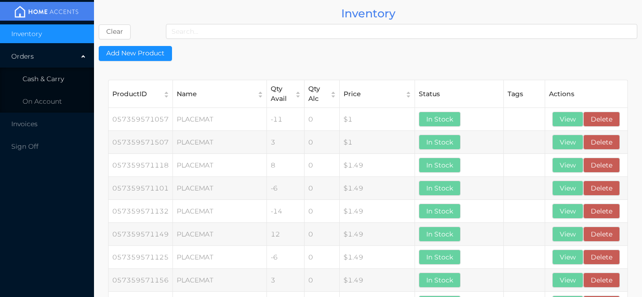
click at [66, 77] on li "Cash & Carry" at bounding box center [47, 79] width 94 height 19
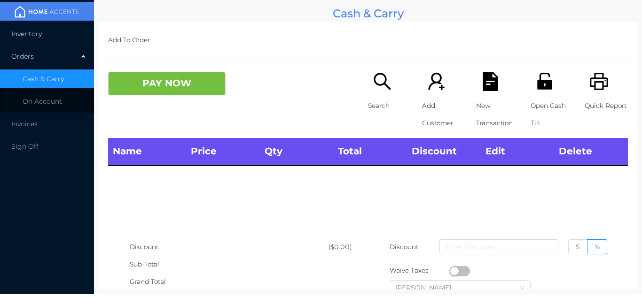
click at [71, 27] on li "Inventory" at bounding box center [47, 33] width 94 height 19
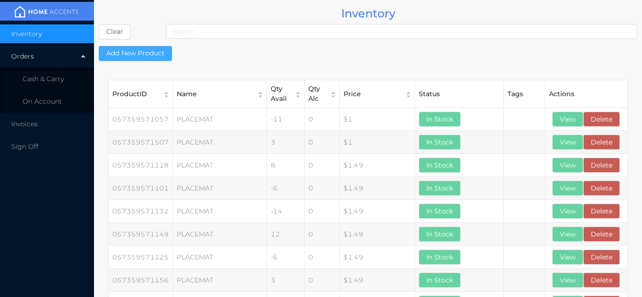
click at [147, 59] on button "Add New Product" at bounding box center [135, 53] width 73 height 15
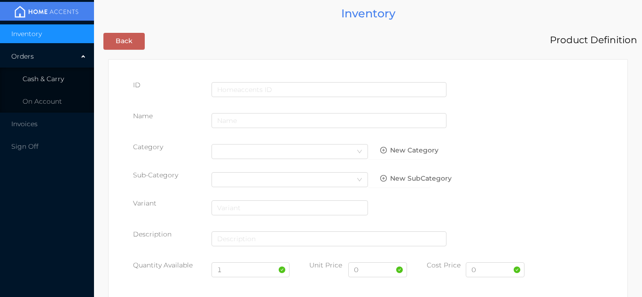
click at [58, 75] on span "Cash & Carry" at bounding box center [43, 79] width 41 height 8
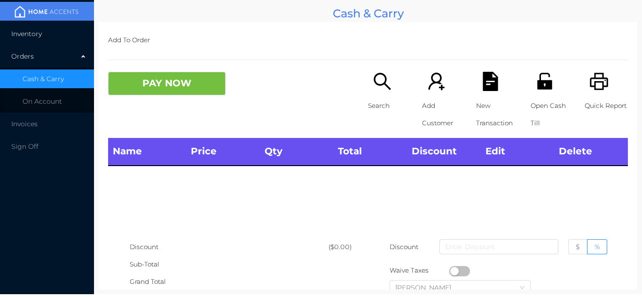
click at [68, 38] on li "Inventory" at bounding box center [47, 33] width 94 height 19
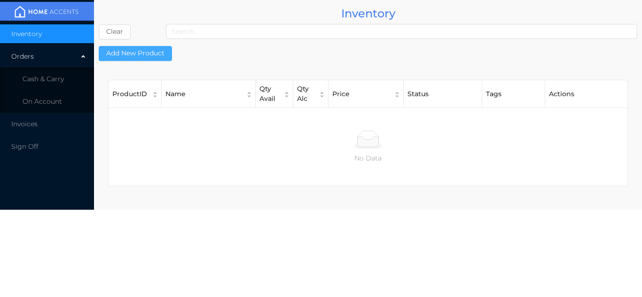
click at [152, 48] on button "Add New Product" at bounding box center [135, 53] width 73 height 15
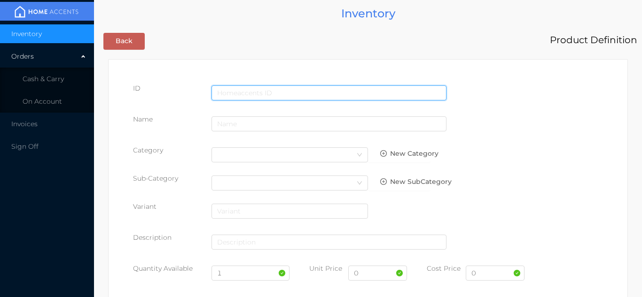
click at [265, 90] on input "text" at bounding box center [328, 92] width 235 height 15
type input "5891800310063"
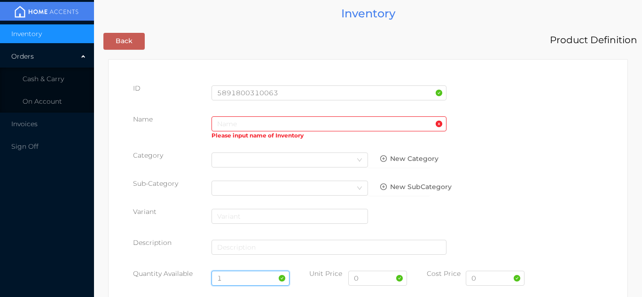
click at [243, 281] on input "1" at bounding box center [250, 278] width 78 height 15
type input "24"
click at [487, 281] on input "0" at bounding box center [494, 278] width 59 height 15
type input "3.50"
click at [372, 281] on input "0" at bounding box center [377, 278] width 59 height 15
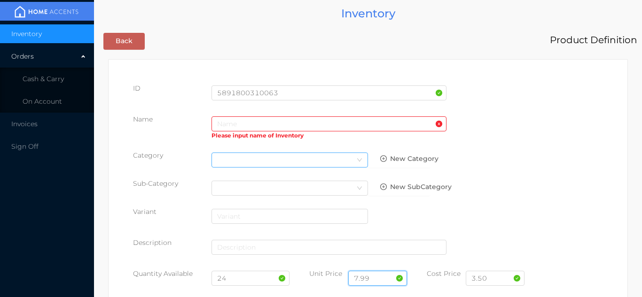
type input "7.99"
click at [219, 160] on div "Select Category" at bounding box center [289, 160] width 145 height 14
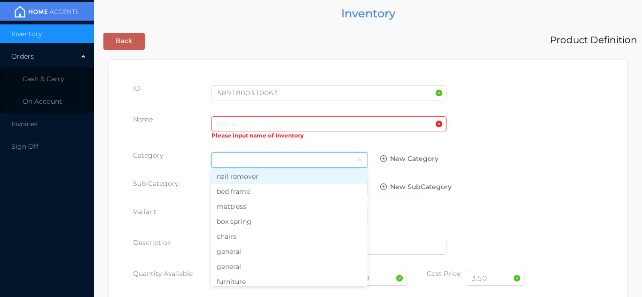
click at [239, 261] on li "general" at bounding box center [289, 266] width 156 height 15
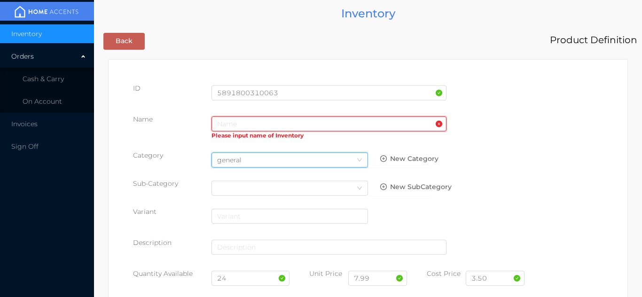
click at [219, 124] on input "text" at bounding box center [328, 123] width 235 height 15
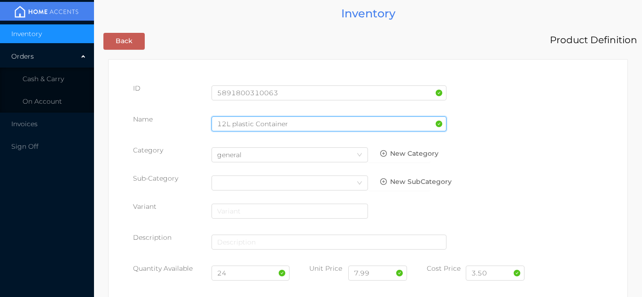
click at [222, 124] on input "12L plastic Container" at bounding box center [328, 123] width 235 height 15
click at [230, 120] on input "12L plastic Container" at bounding box center [328, 123] width 235 height 15
click at [226, 126] on input "12L plastic Container" at bounding box center [328, 123] width 235 height 15
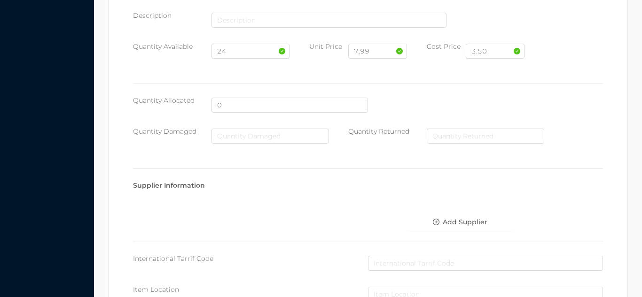
scroll to position [483, 0]
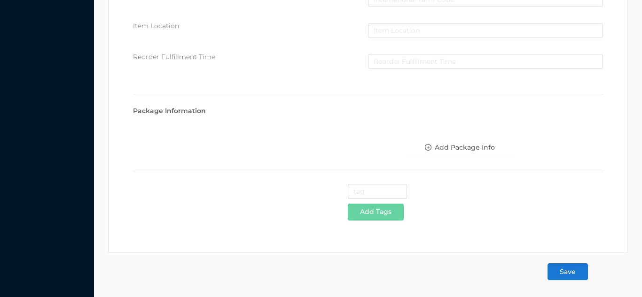
type input "12 L plastic Container"
click at [566, 276] on button "Save" at bounding box center [567, 271] width 40 height 17
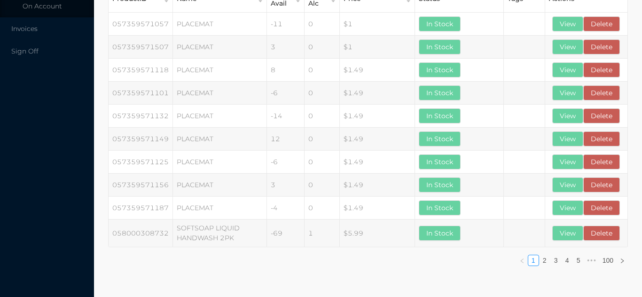
scroll to position [0, 0]
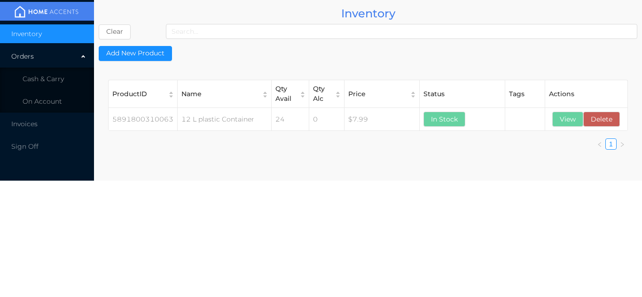
click at [57, 76] on span "Cash & Carry" at bounding box center [43, 79] width 41 height 8
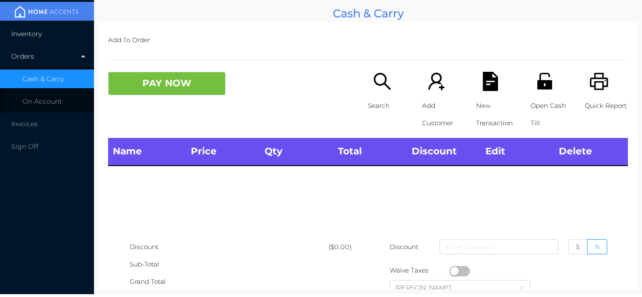
click at [62, 27] on li "Inventory" at bounding box center [47, 33] width 94 height 19
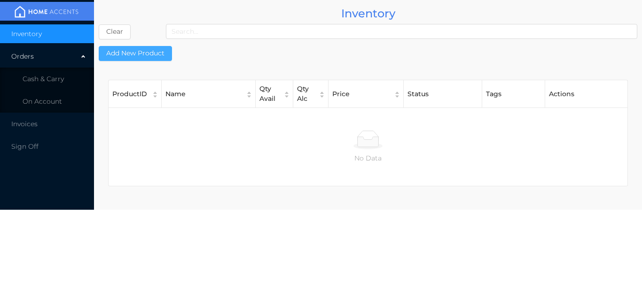
click at [162, 60] on button "Add New Product" at bounding box center [135, 53] width 73 height 15
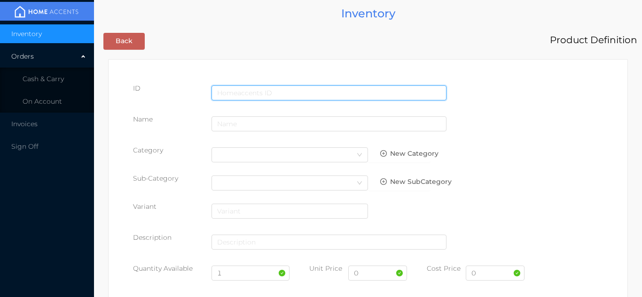
click at [240, 85] on input "text" at bounding box center [328, 92] width 235 height 15
type input "5891800310070"
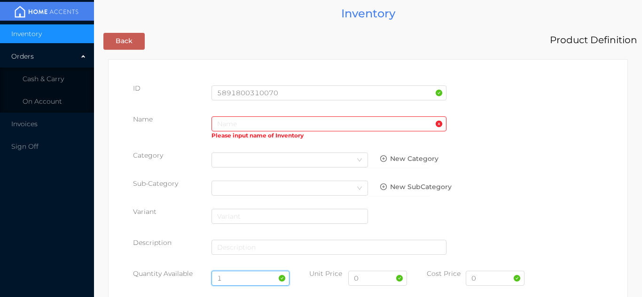
click at [250, 278] on input "1" at bounding box center [250, 278] width 78 height 15
type input "24"
click at [493, 282] on input "0" at bounding box center [494, 278] width 59 height 15
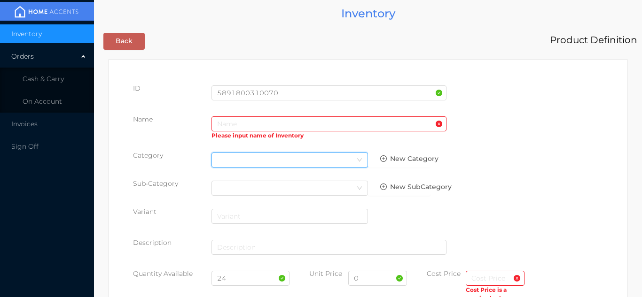
click at [229, 161] on div "Select Category" at bounding box center [289, 160] width 145 height 14
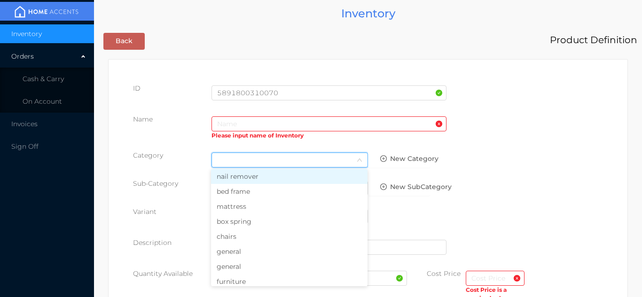
click at [239, 256] on li "general" at bounding box center [289, 251] width 156 height 15
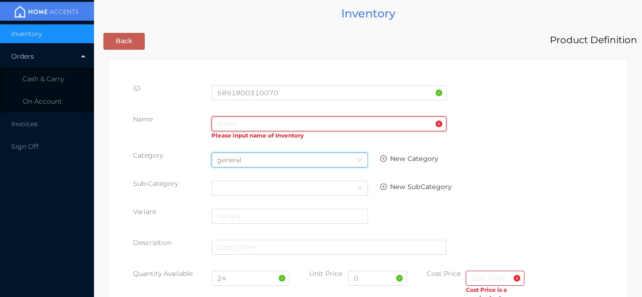
click at [230, 124] on input "text" at bounding box center [328, 123] width 235 height 15
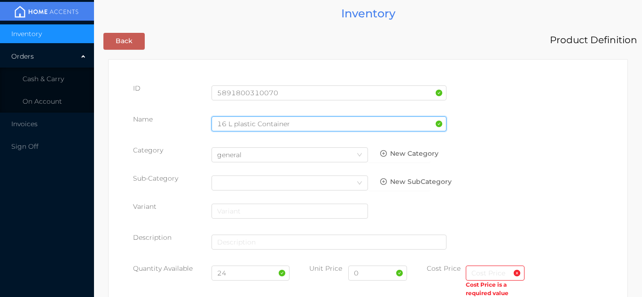
type input "16 L plastic Container"
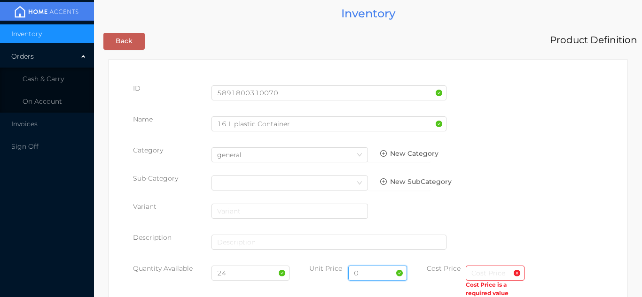
click at [373, 277] on input "0" at bounding box center [377, 273] width 59 height 15
click at [483, 276] on input "text" at bounding box center [494, 273] width 59 height 15
type input "4.00"
click at [392, 275] on input "0" at bounding box center [377, 273] width 59 height 15
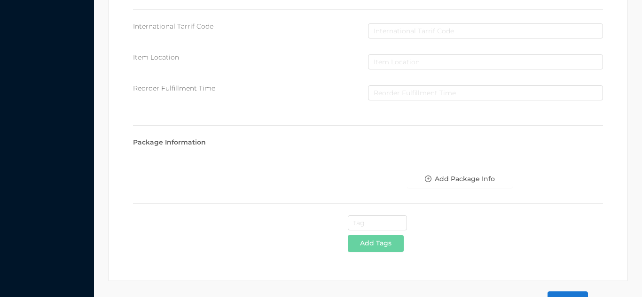
scroll to position [483, 0]
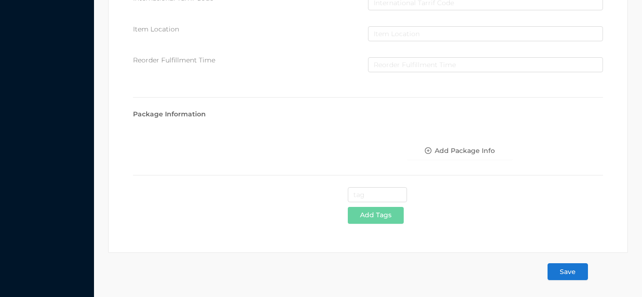
type input "9.99"
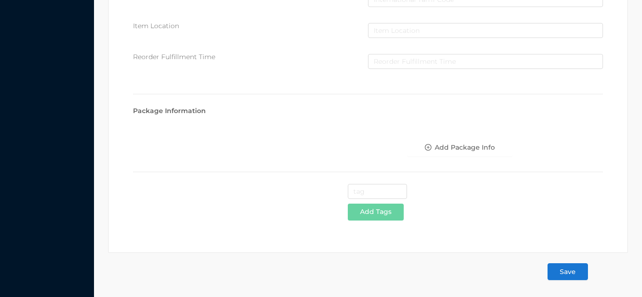
click at [571, 266] on button "Save" at bounding box center [567, 271] width 40 height 17
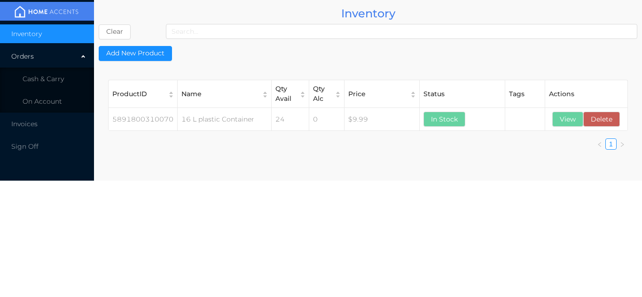
scroll to position [0, 0]
click at [65, 73] on li "Cash & Carry" at bounding box center [47, 79] width 94 height 19
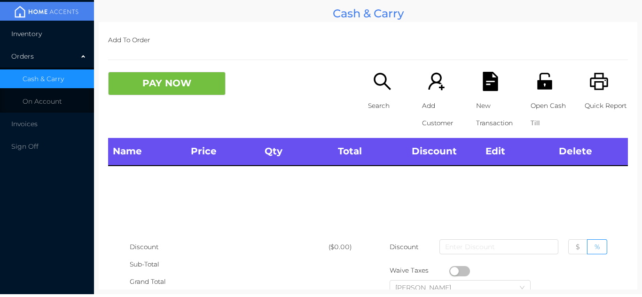
click at [63, 30] on li "Inventory" at bounding box center [47, 33] width 94 height 19
